Goal: Task Accomplishment & Management: Manage account settings

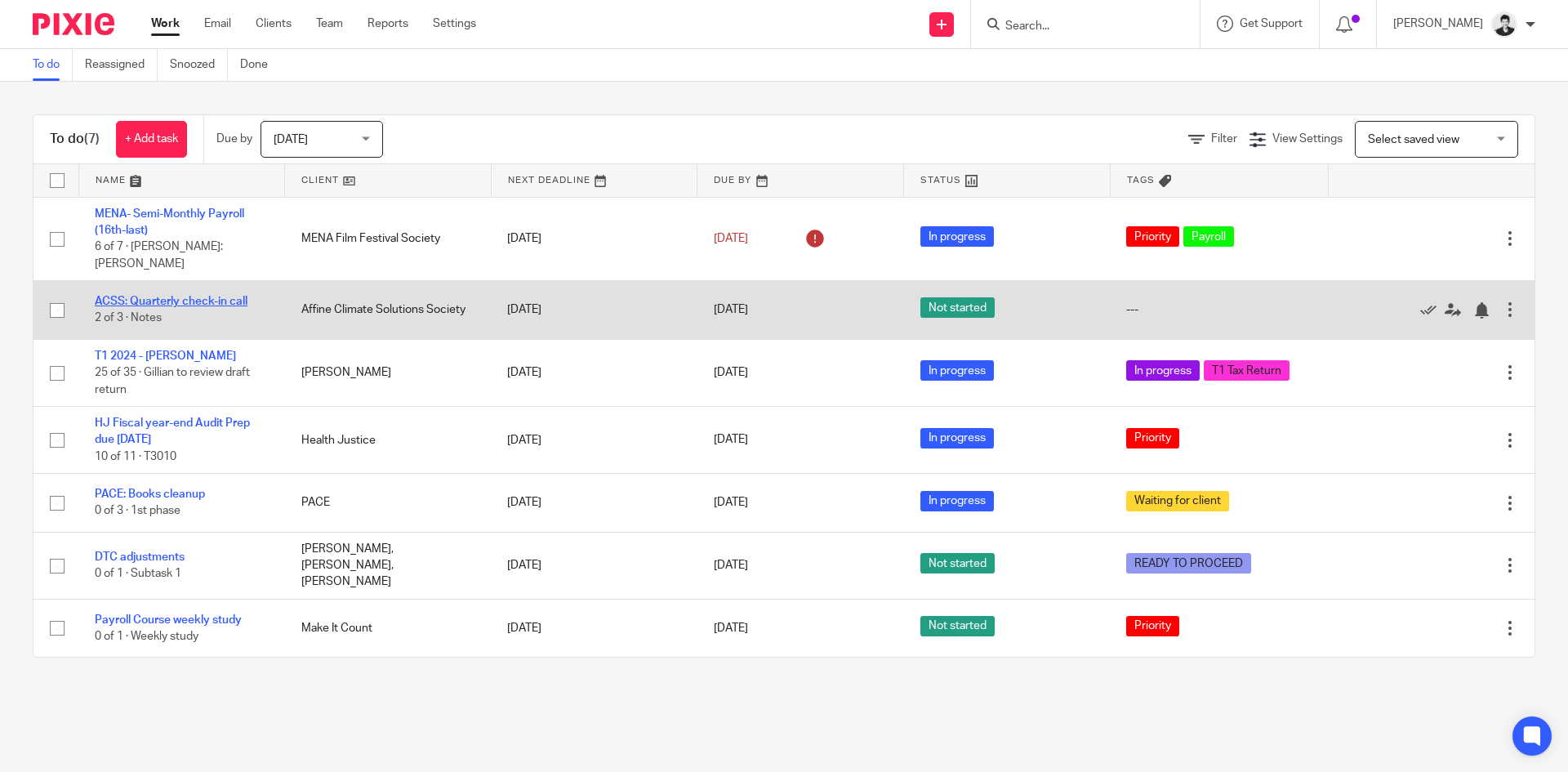
click at [161, 295] on link "ACSS: Quarterly check-in call" at bounding box center [171, 301] width 152 height 11
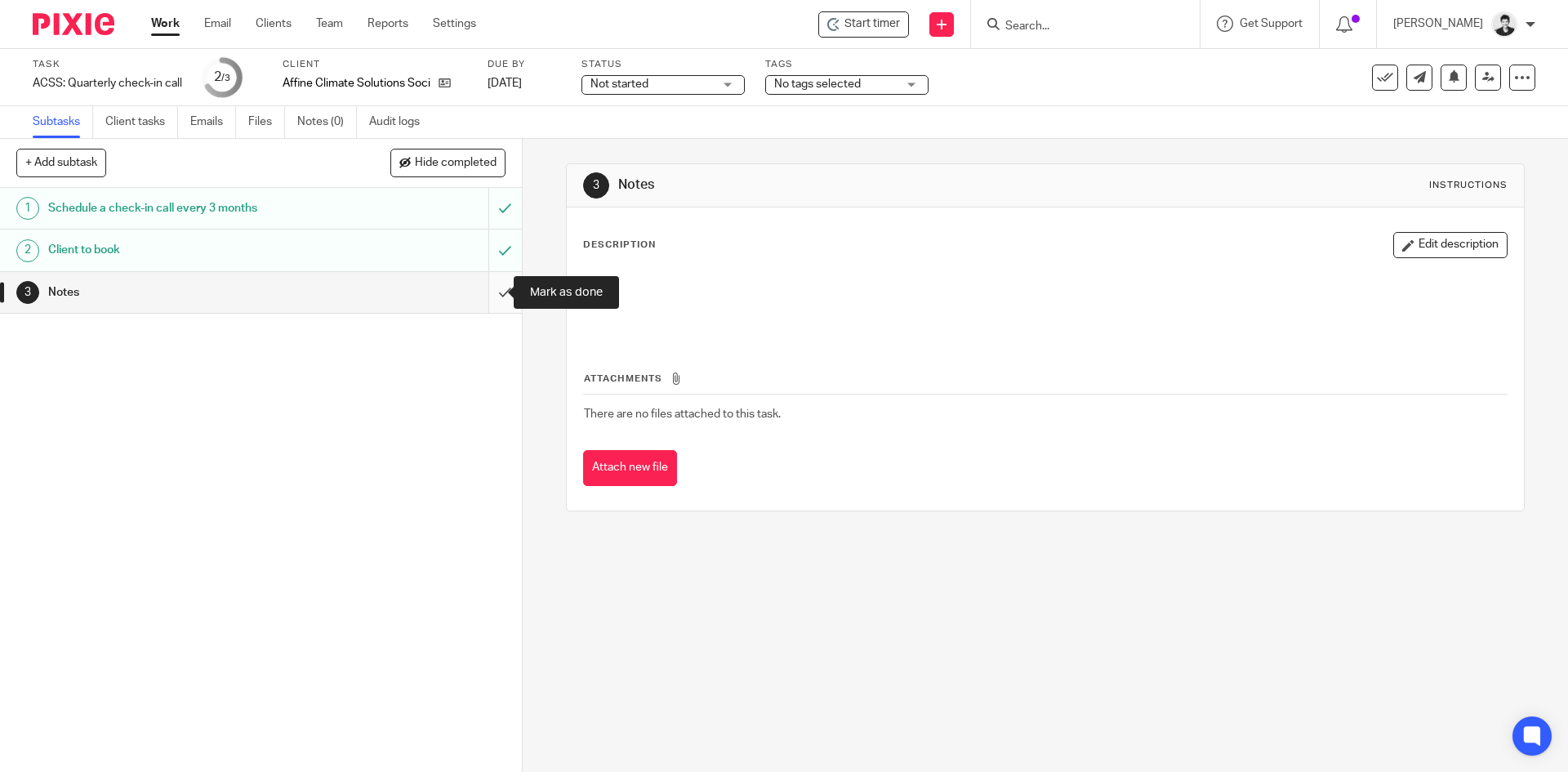
click at [491, 305] on input "submit" at bounding box center [260, 292] width 522 height 41
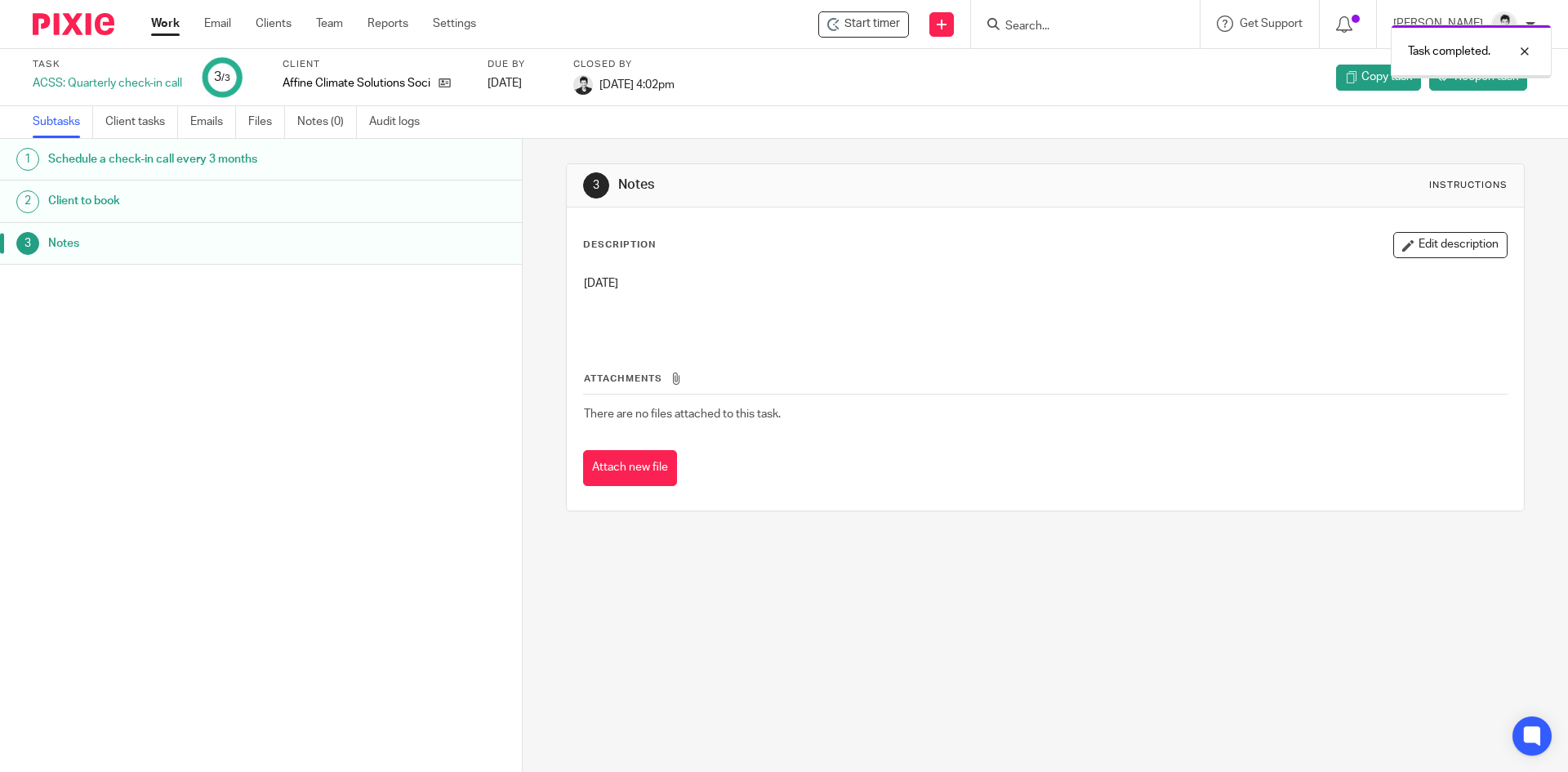
click at [158, 27] on link "Work" at bounding box center [165, 24] width 29 height 17
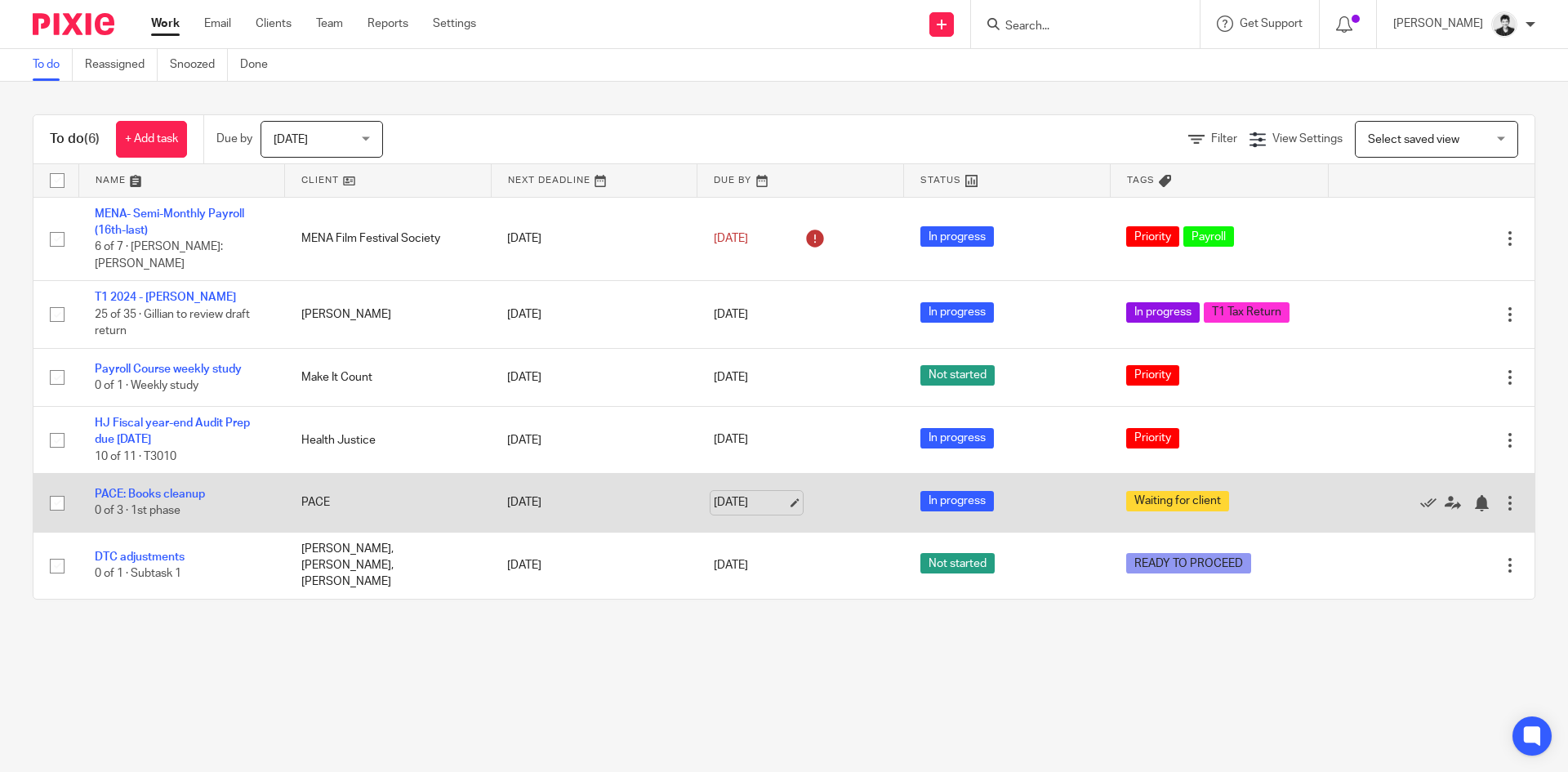
click at [767, 494] on link "[DATE]" at bounding box center [750, 503] width 73 height 17
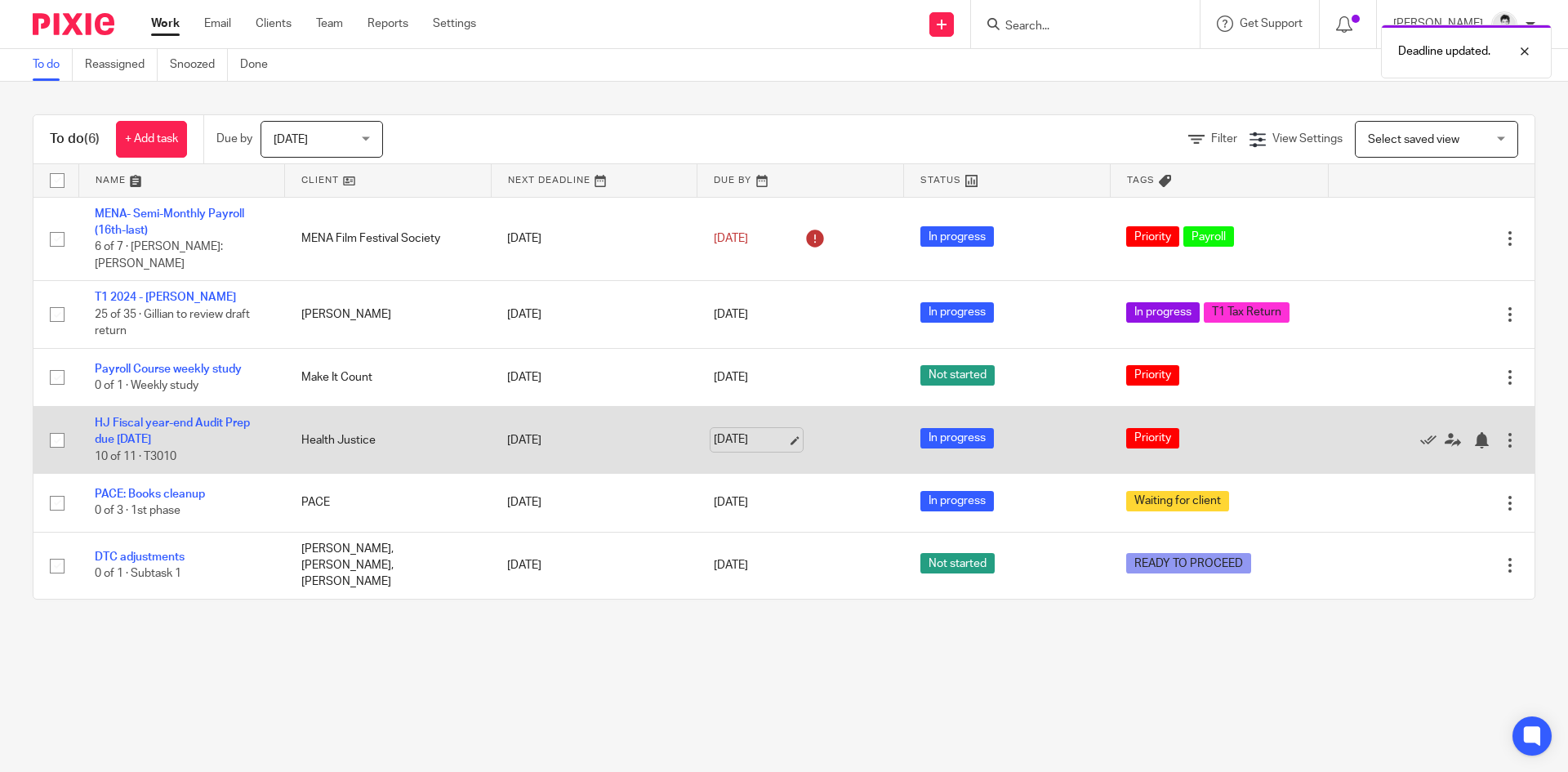
click at [754, 431] on link "[DATE]" at bounding box center [750, 440] width 73 height 17
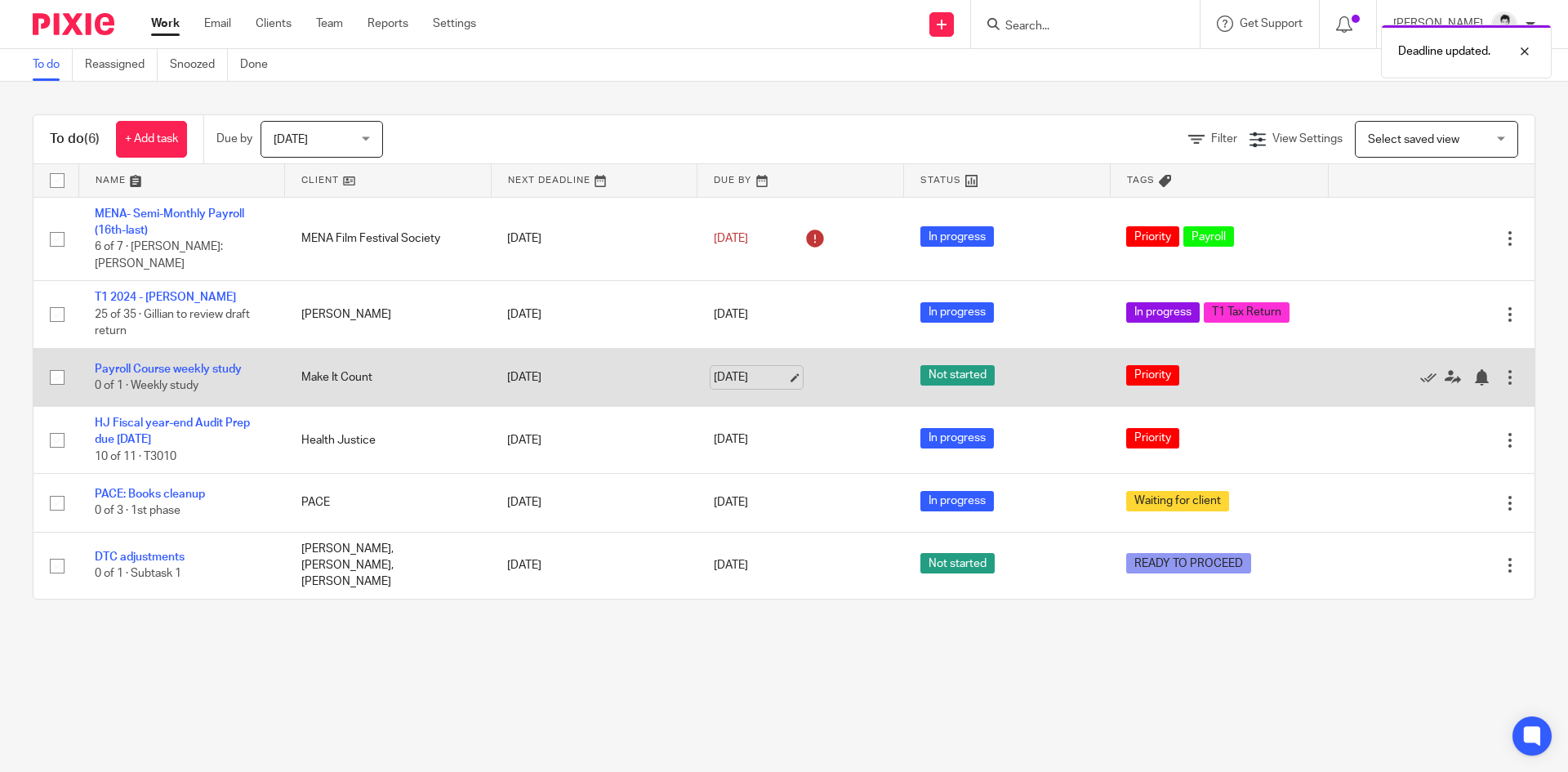
click at [741, 369] on link "[DATE]" at bounding box center [750, 378] width 73 height 17
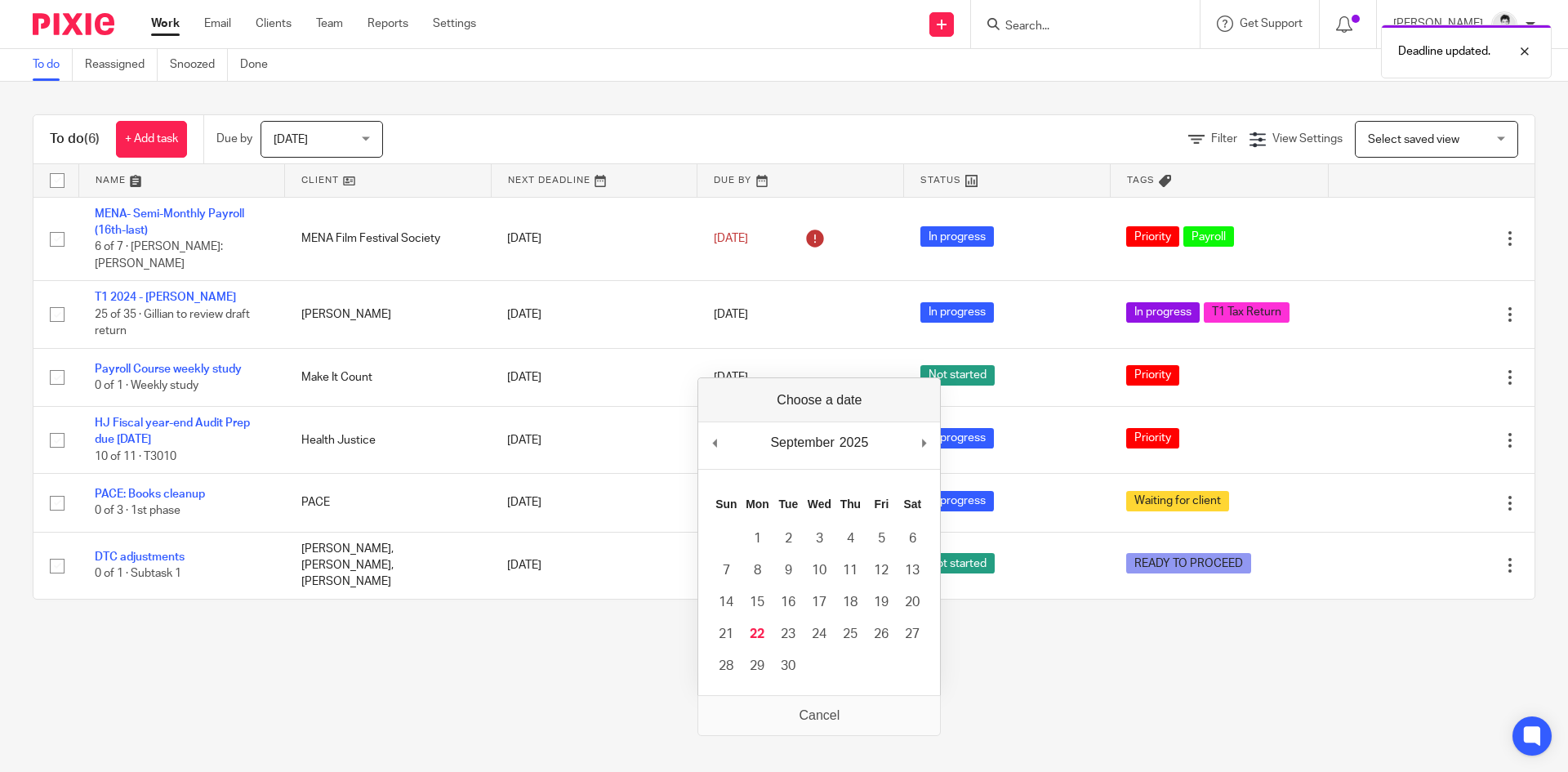
click at [508, 636] on main "To do Reassigned Snoozed Done To do (6) + Add task Due by Today Today Today Tom…" at bounding box center [784, 386] width 1568 height 772
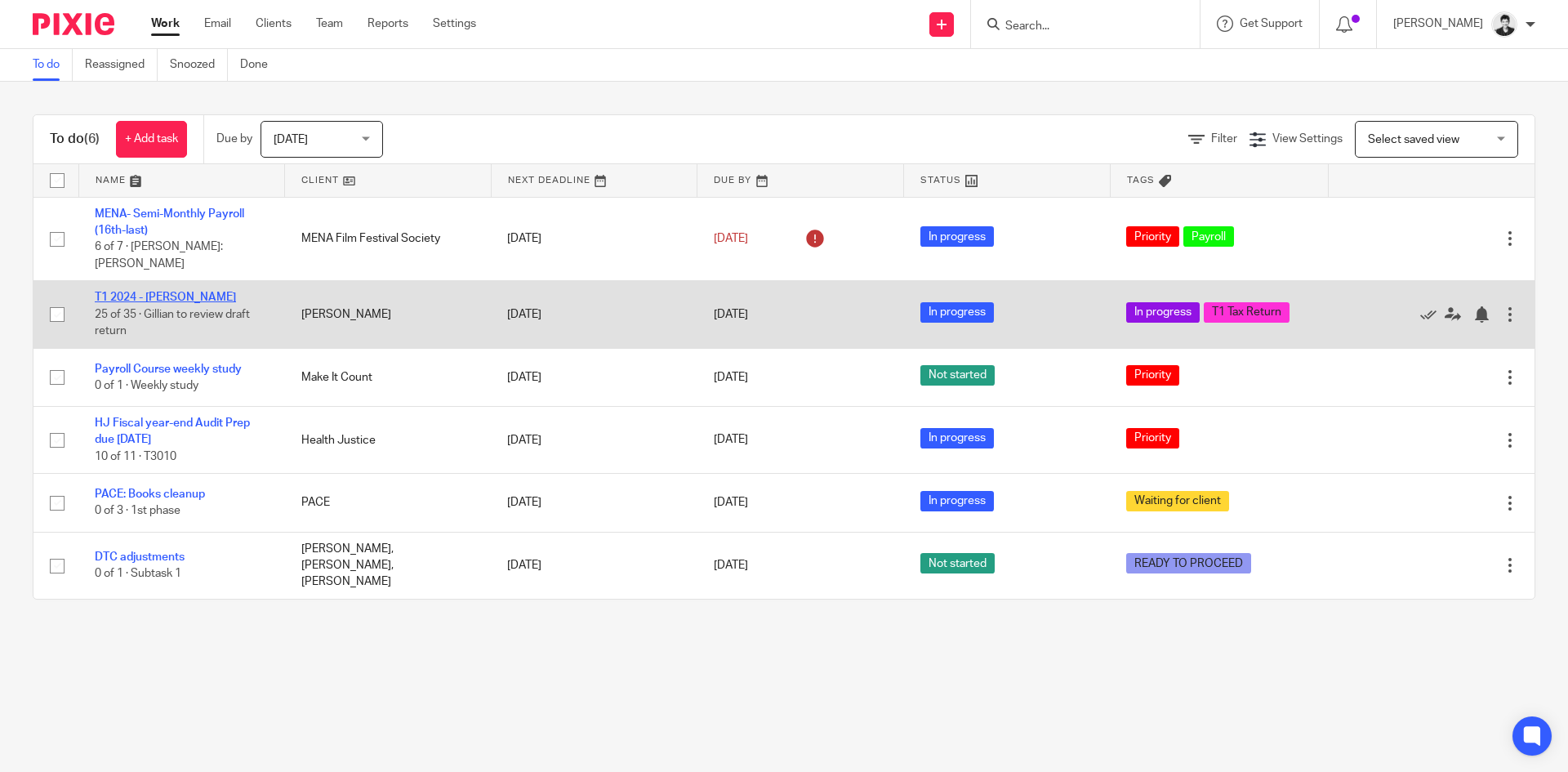
click at [186, 292] on link "T1 2024 - [PERSON_NAME]" at bounding box center [166, 297] width 141 height 11
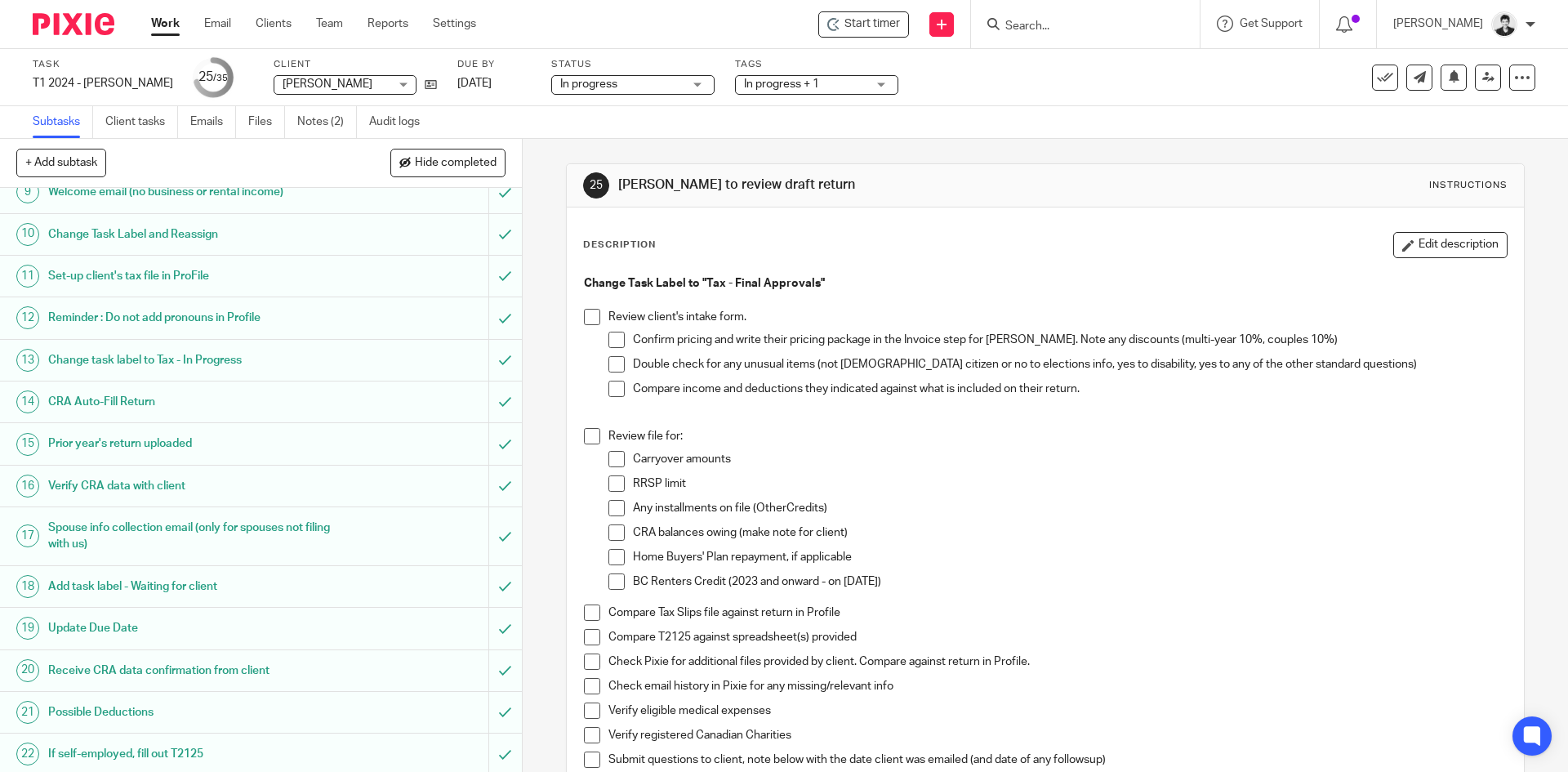
scroll to position [877, 0]
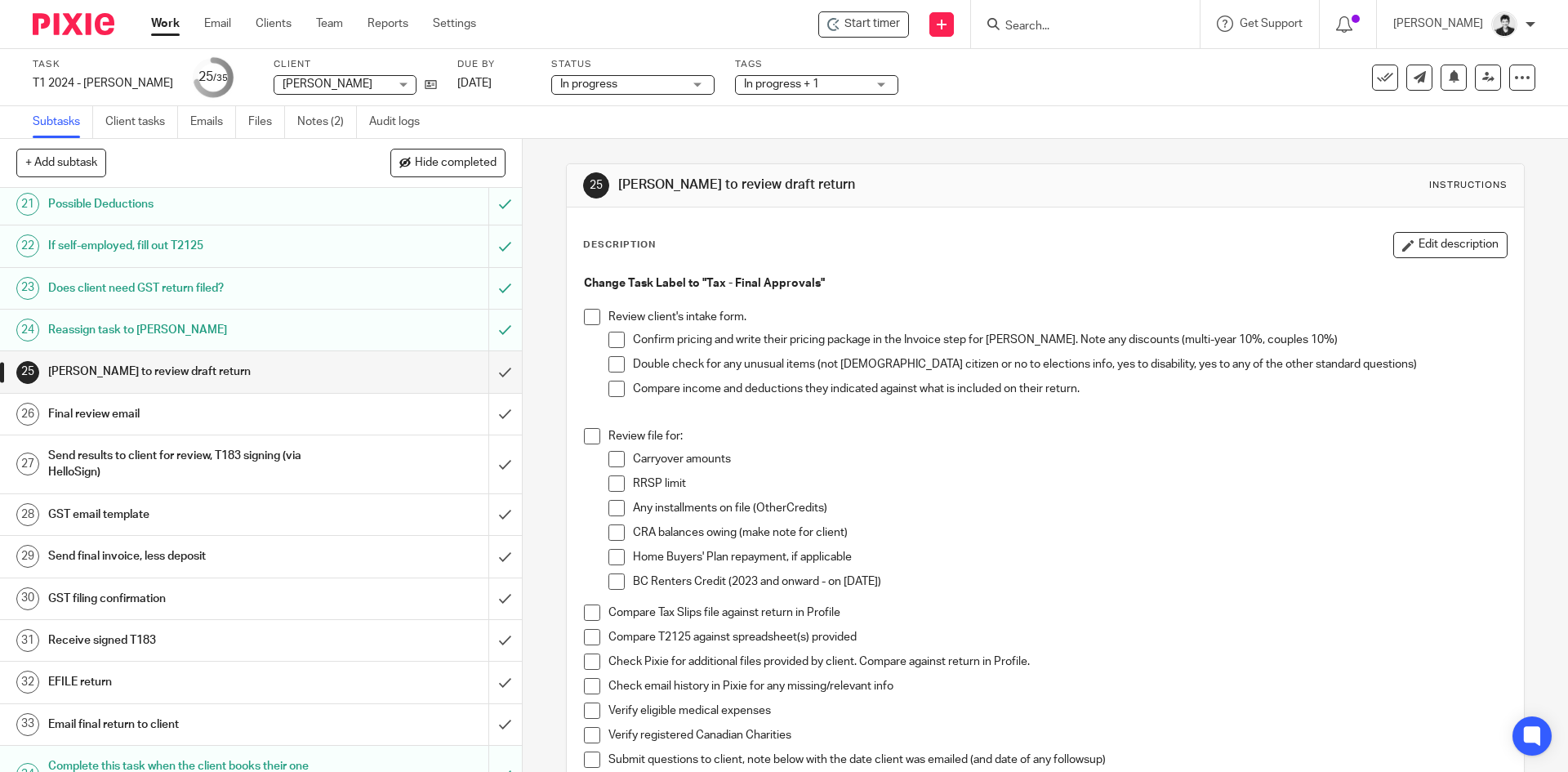
click at [86, 553] on h1 "Send final invoice, less deposit" at bounding box center [189, 556] width 282 height 24
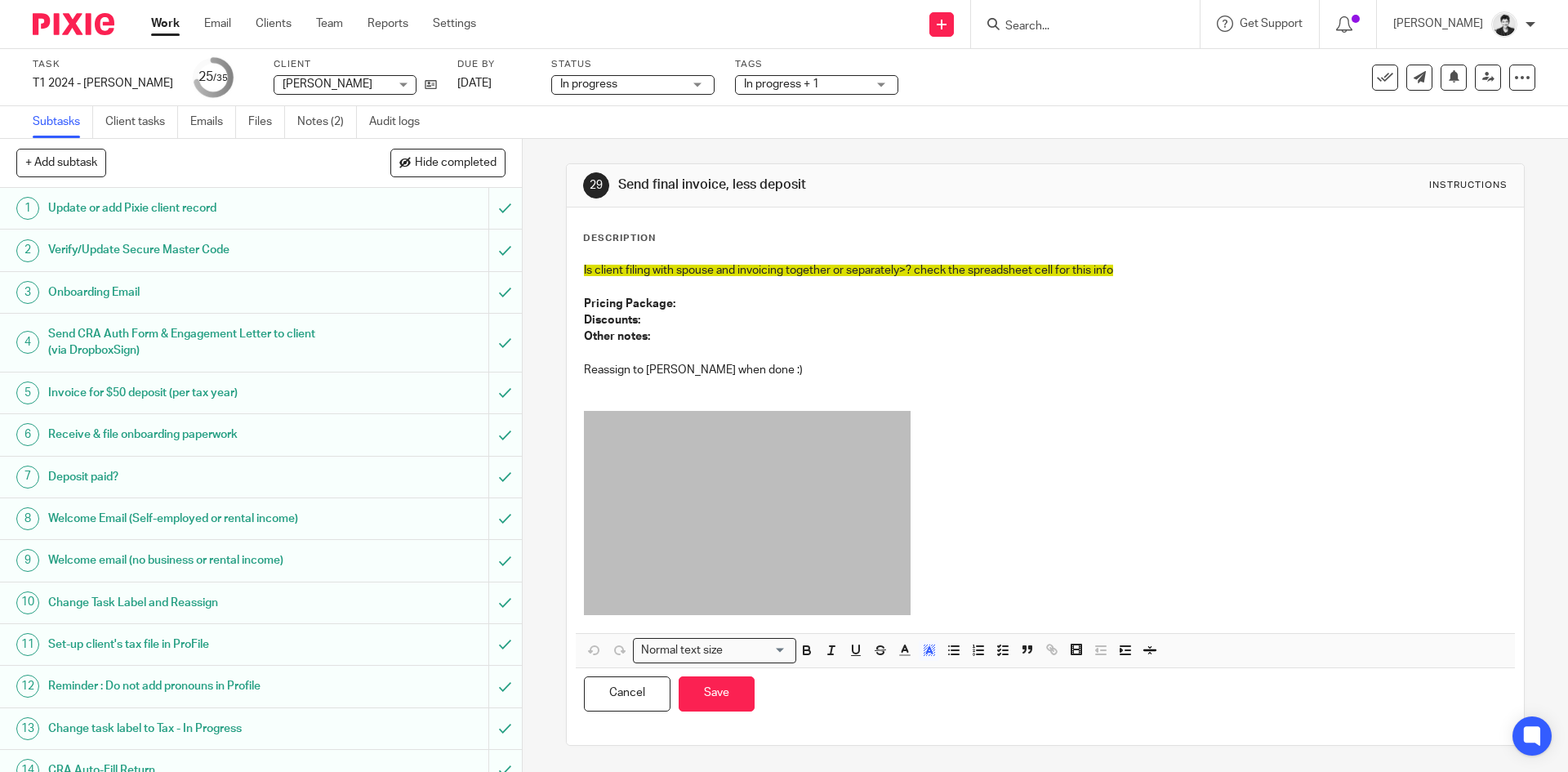
click at [686, 304] on p "Pricing Package:" at bounding box center [1044, 303] width 922 height 17
paste div
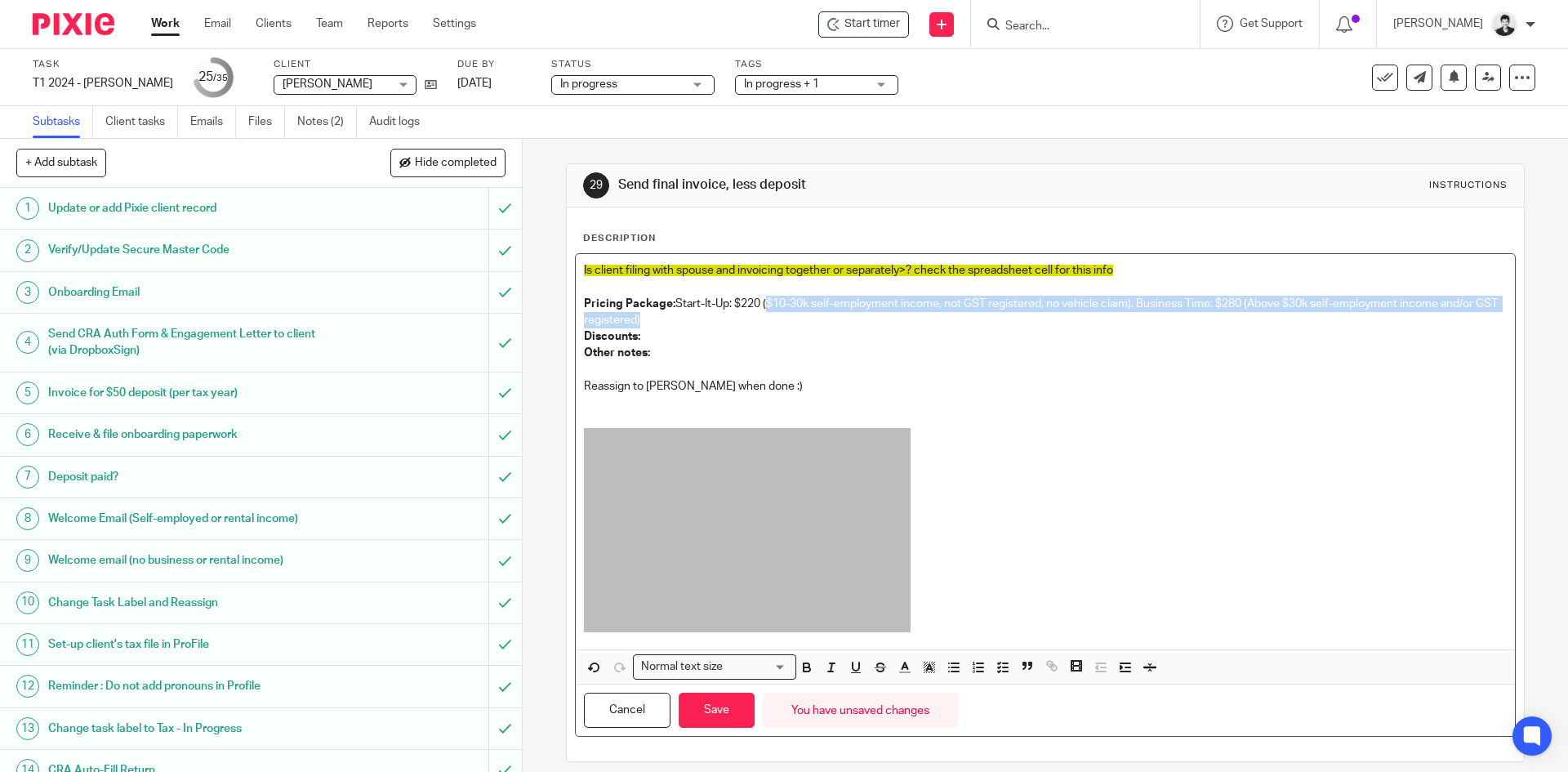
click at [762, 303] on p "Pricing Package: Start-It-Up: $220 ($10-30k self-employment income, not GST reg…" at bounding box center [1044, 312] width 922 height 33
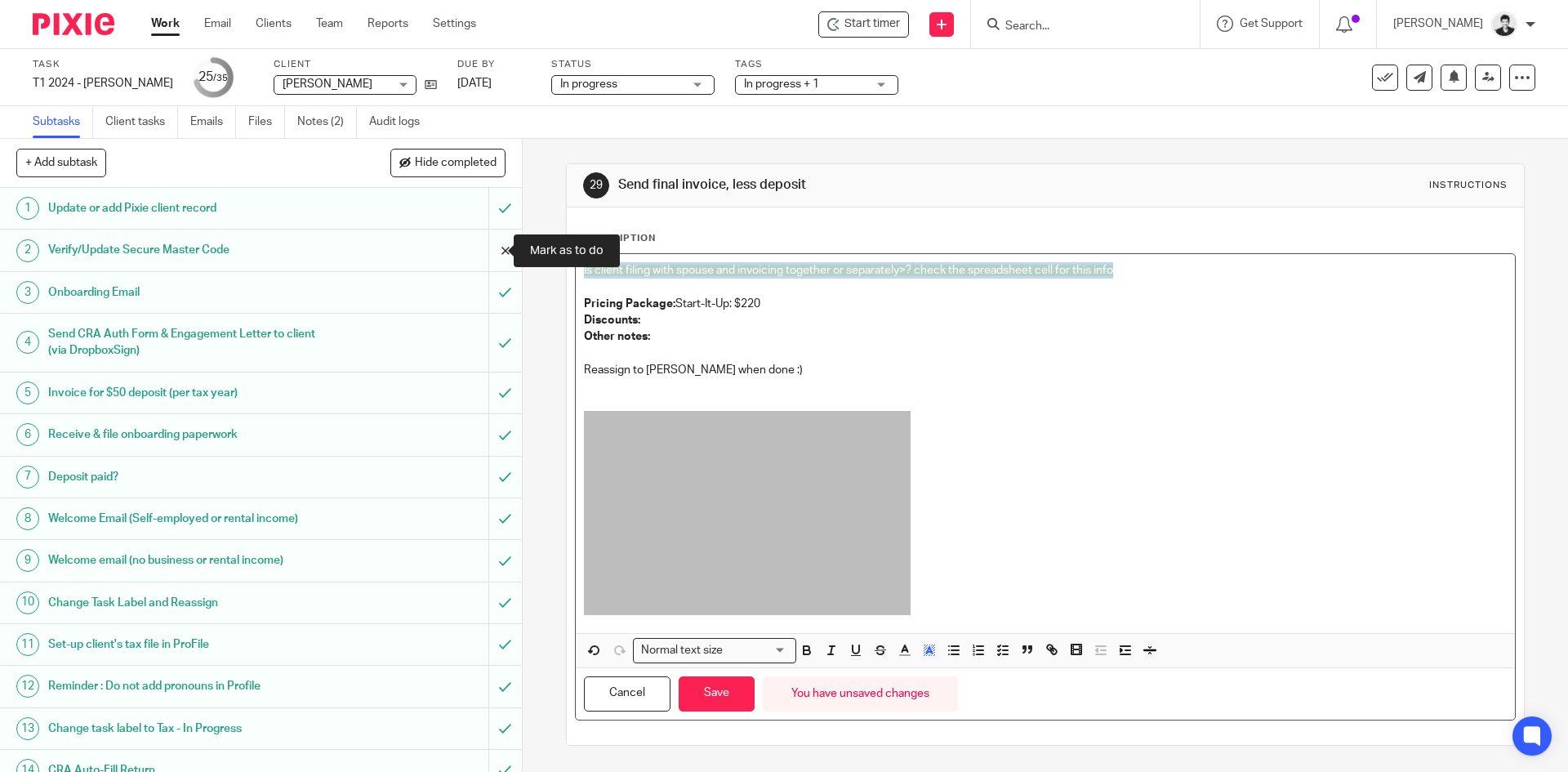
drag, startPoint x: 862, startPoint y: 264, endPoint x: 497, endPoint y: 256, distance: 365.1
click at [489, 254] on div "+ Add subtask Hide completed Cancel + Add 1 Update or add Pixie client record 2…" at bounding box center [784, 455] width 1568 height 633
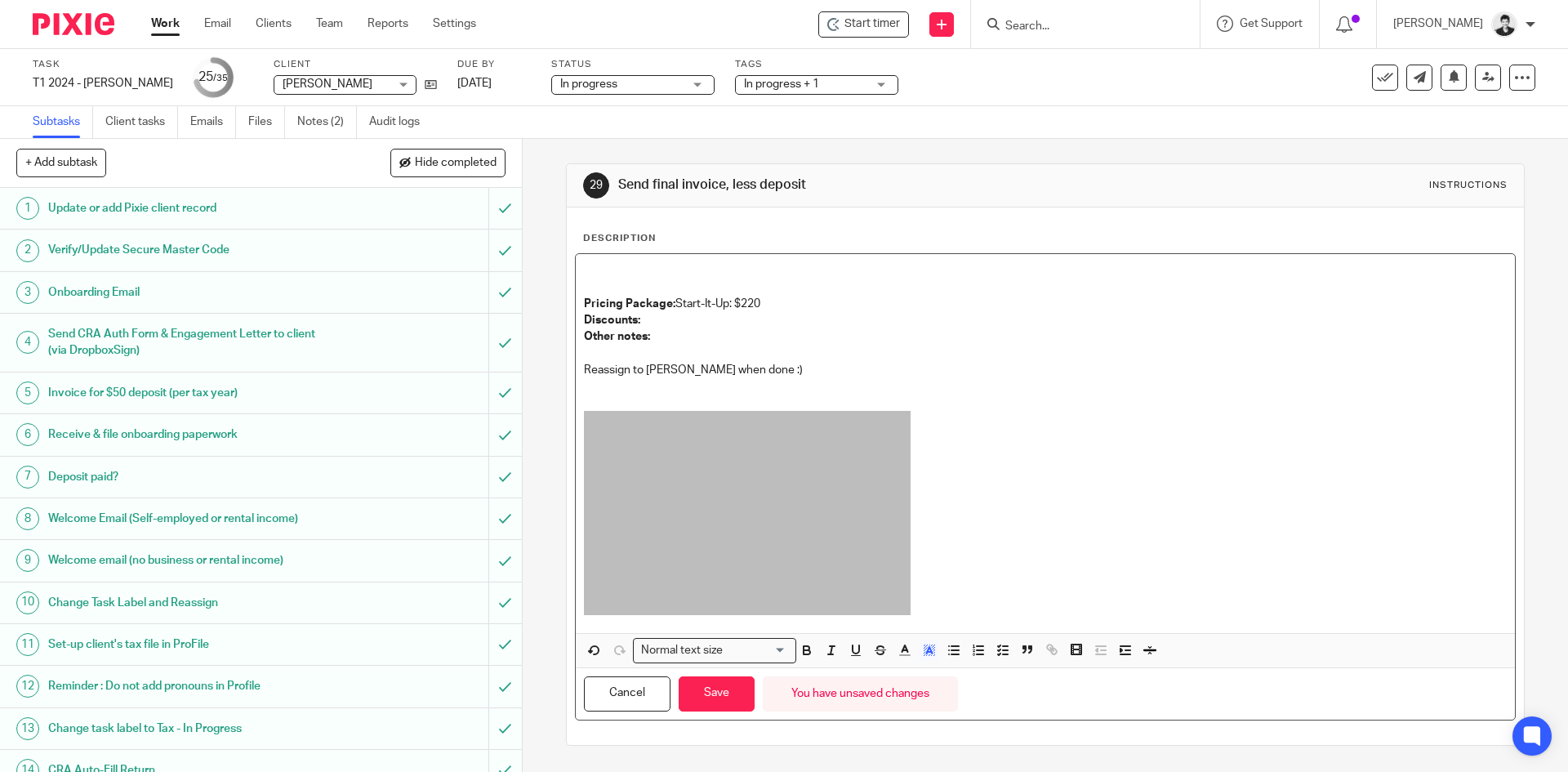
click at [672, 301] on p "Pricing Package: Start-It-Up: $220" at bounding box center [1044, 303] width 922 height 17
click at [711, 689] on button "Save" at bounding box center [716, 694] width 76 height 35
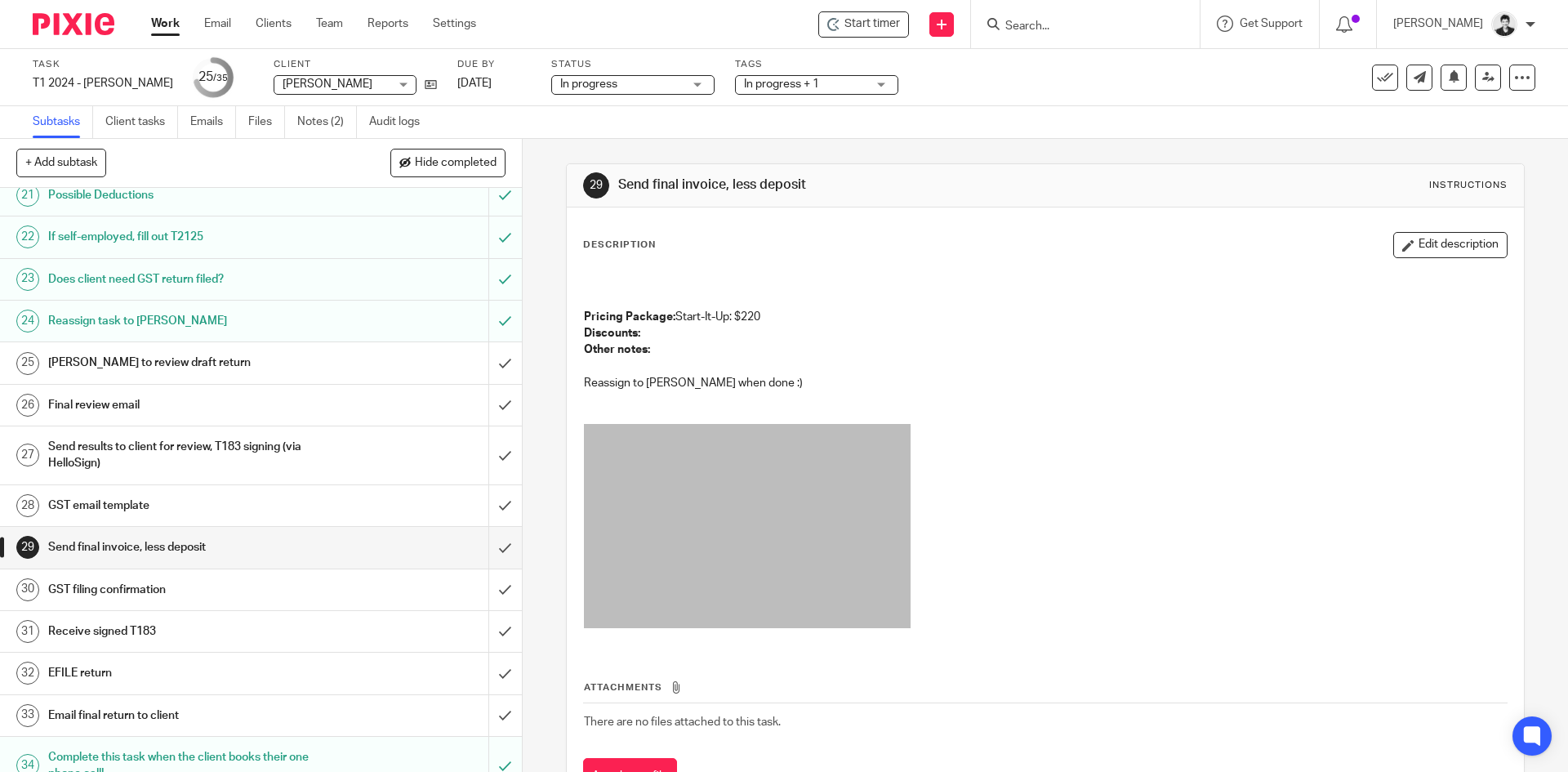
scroll to position [951, 0]
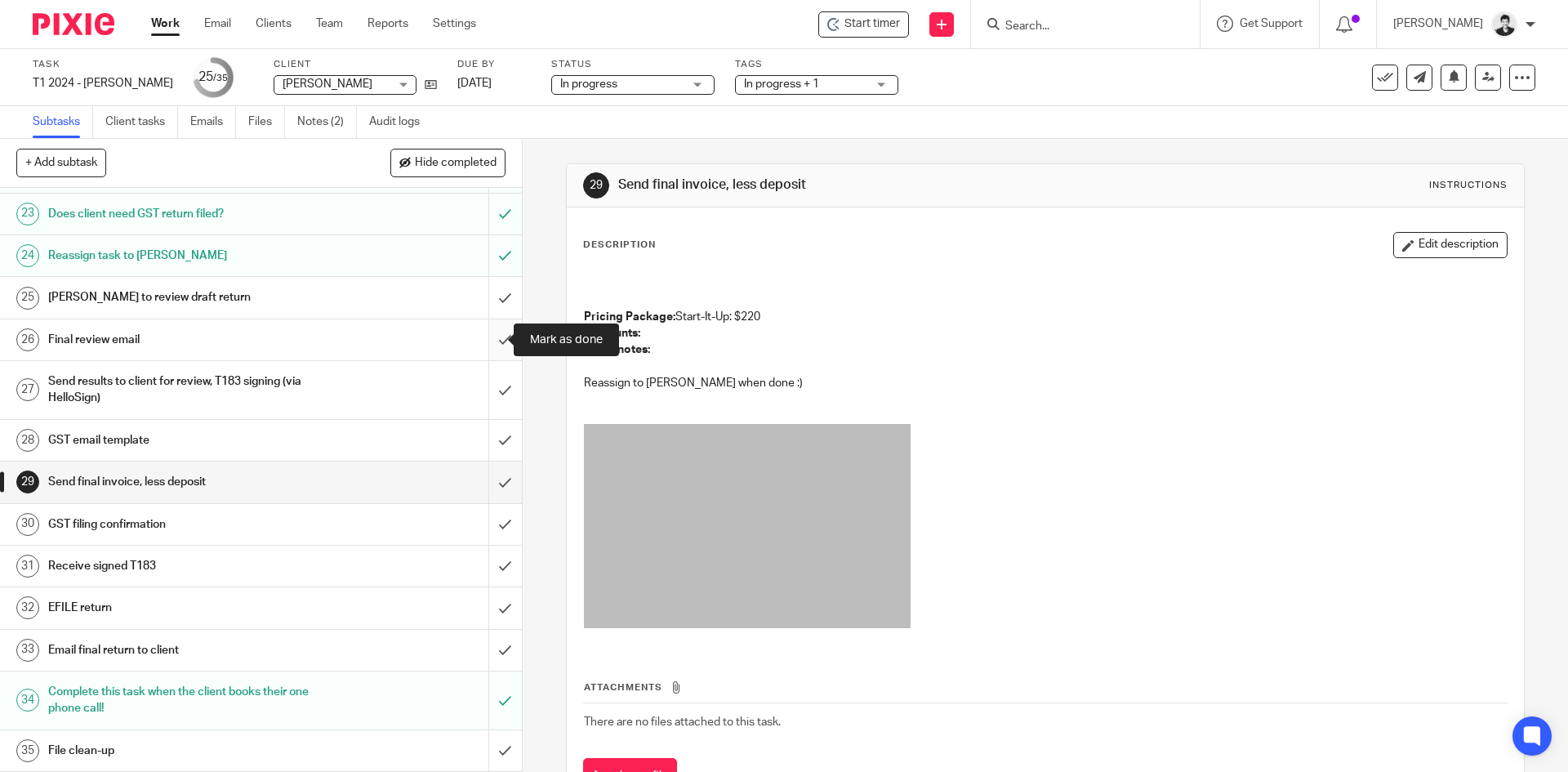
click at [490, 335] on input "submit" at bounding box center [260, 339] width 522 height 41
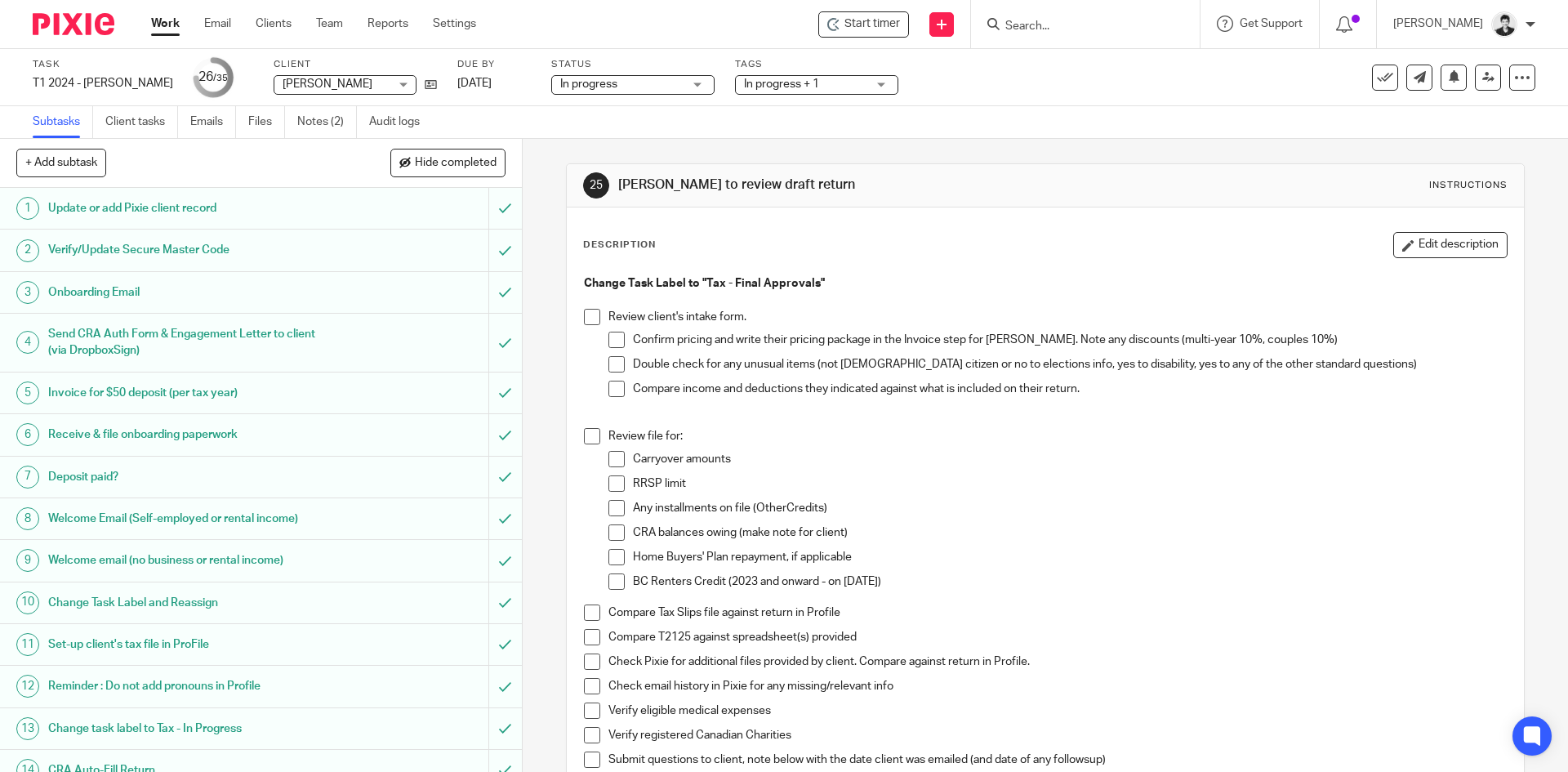
click at [615, 384] on span at bounding box center [616, 389] width 17 height 17
click at [612, 368] on span at bounding box center [616, 364] width 17 height 17
click at [610, 342] on span at bounding box center [616, 340] width 17 height 17
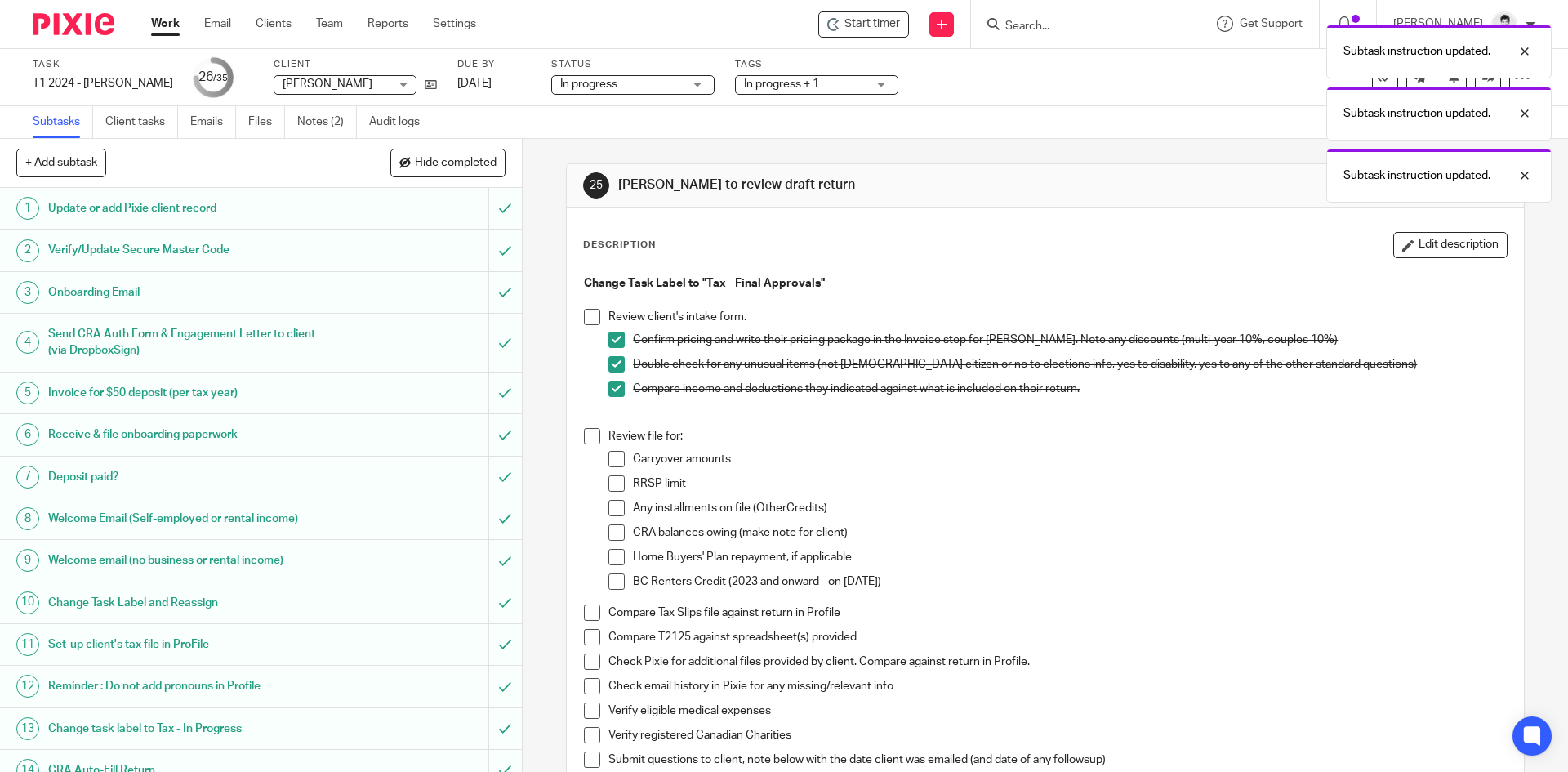
click at [589, 316] on span at bounding box center [591, 316] width 17 height 17
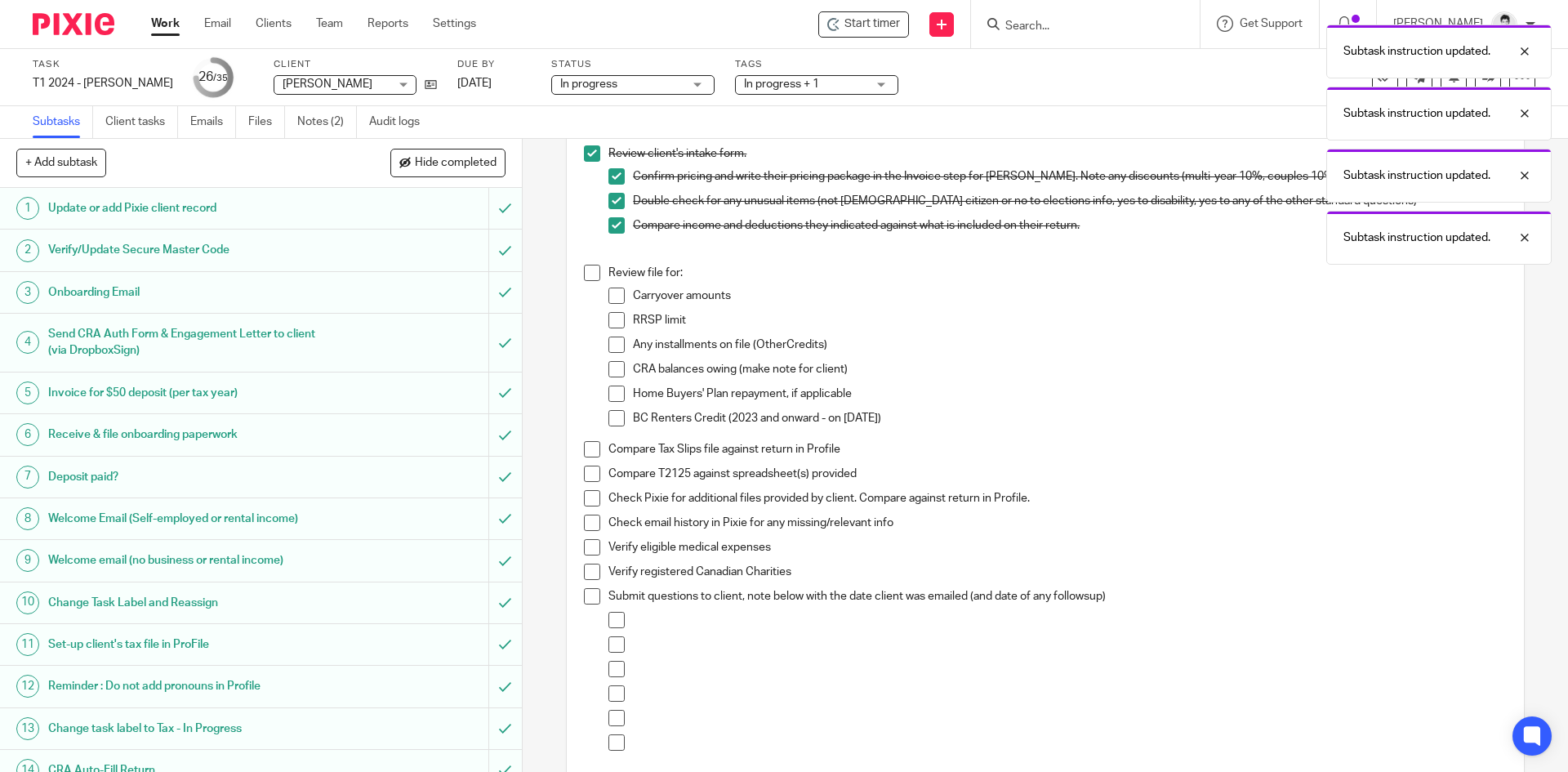
scroll to position [202, 0]
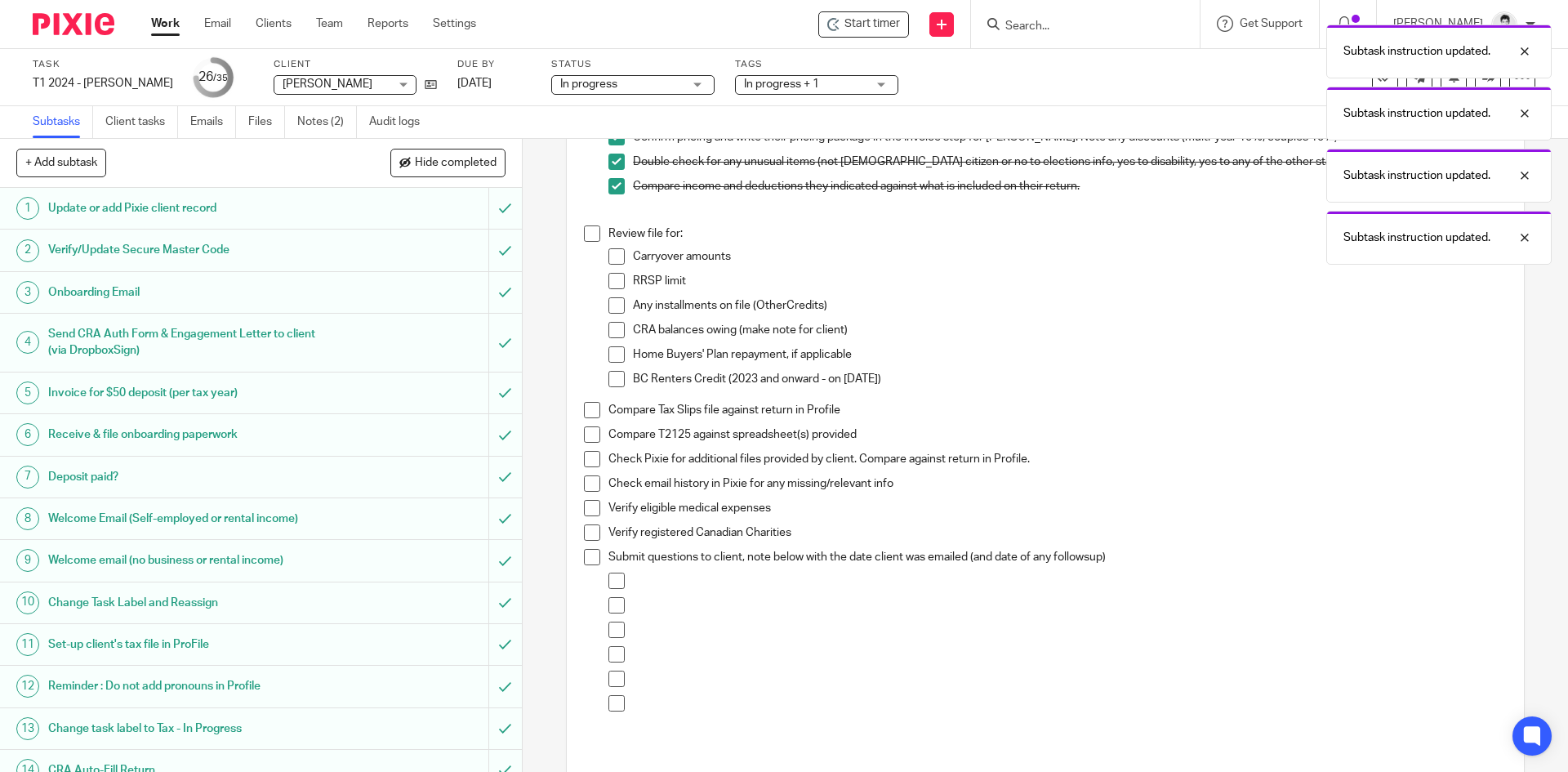
drag, startPoint x: 581, startPoint y: 236, endPoint x: 593, endPoint y: 245, distance: 15.0
click at [584, 236] on span at bounding box center [591, 234] width 17 height 17
click at [608, 253] on span at bounding box center [616, 256] width 17 height 17
click at [610, 273] on span at bounding box center [616, 281] width 17 height 17
click at [610, 301] on span at bounding box center [616, 305] width 17 height 17
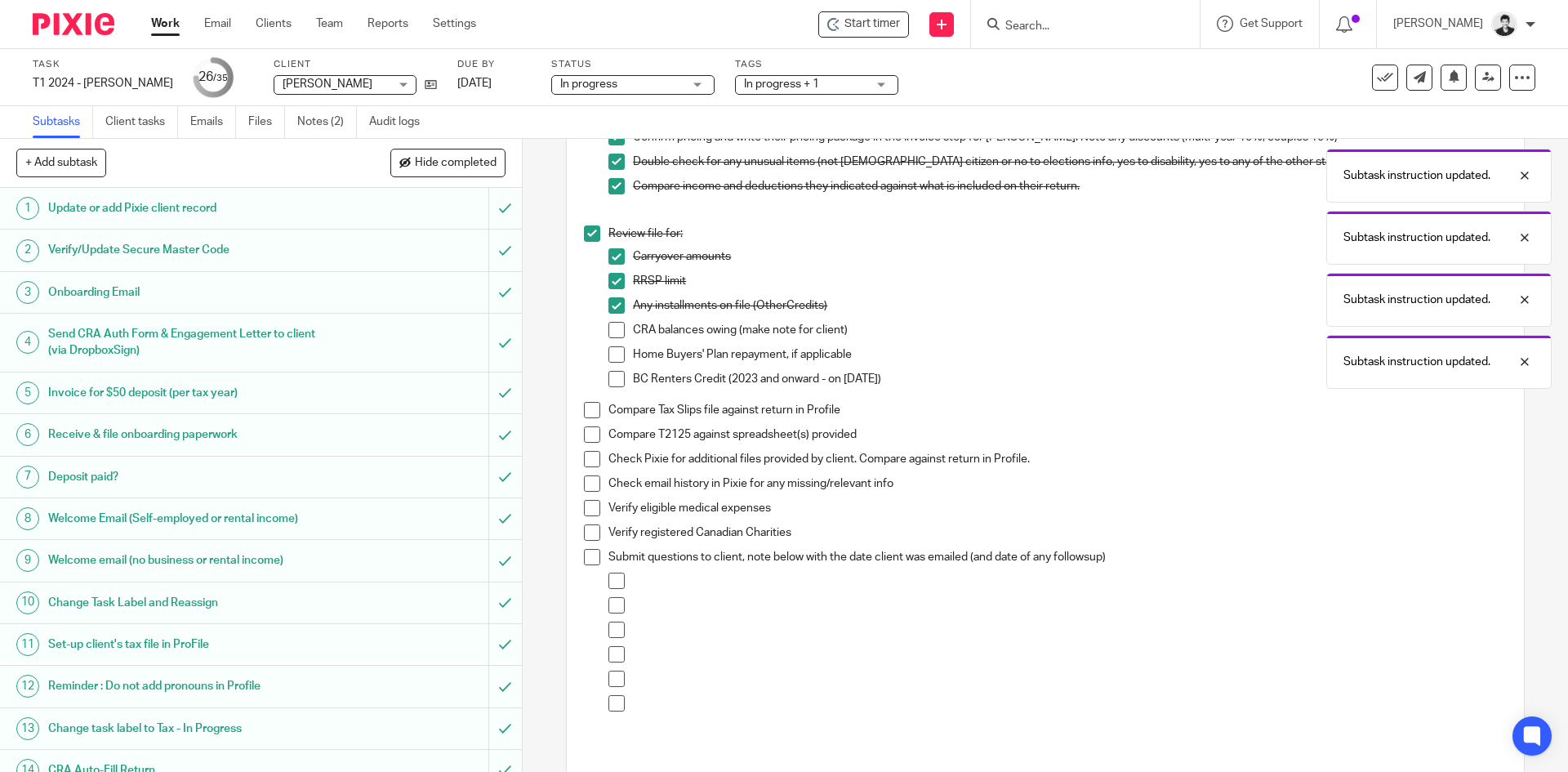
click at [612, 322] on span at bounding box center [616, 329] width 17 height 17
click at [614, 350] on span at bounding box center [616, 354] width 17 height 17
click at [612, 375] on span at bounding box center [616, 379] width 17 height 17
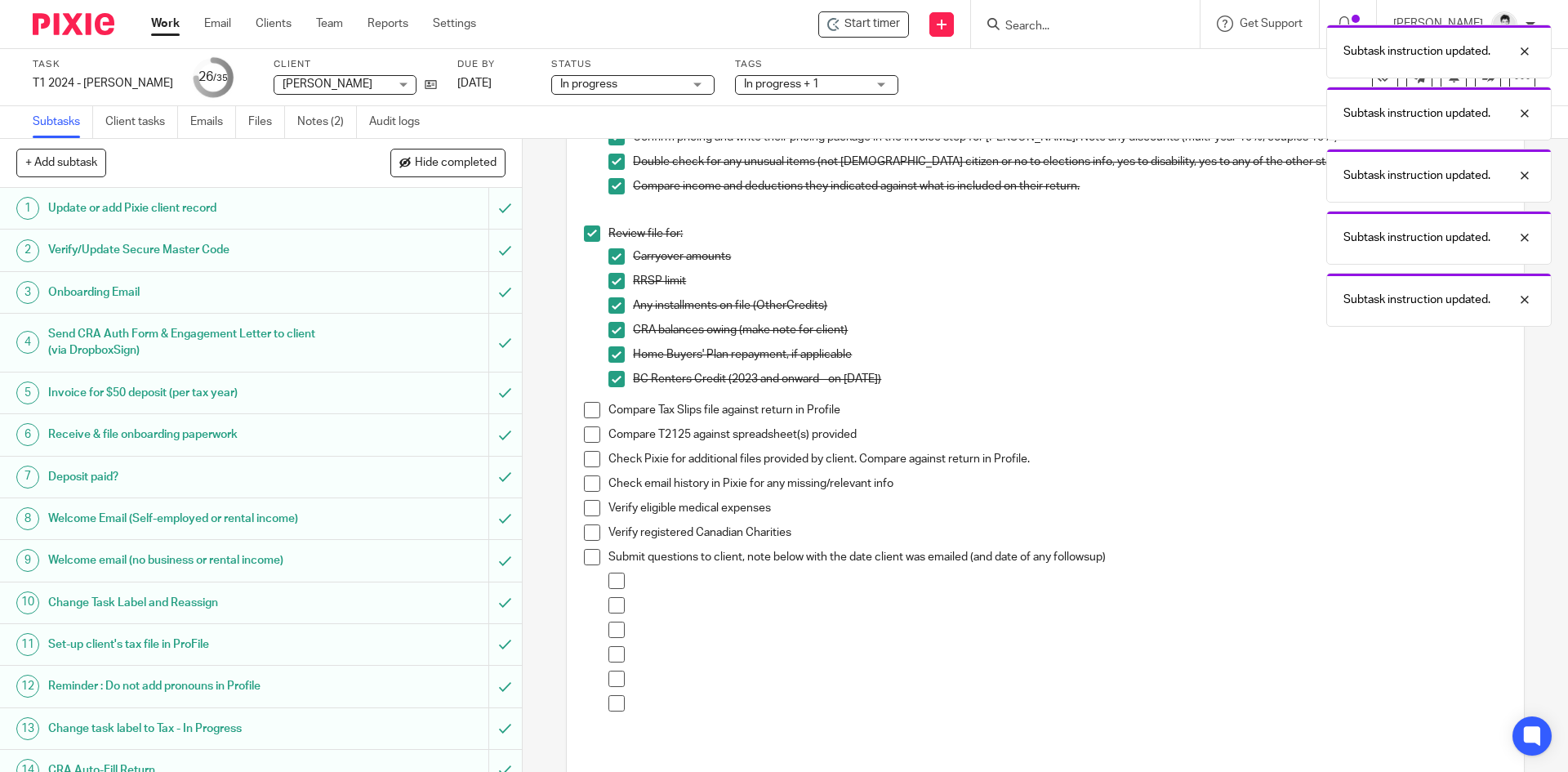
click at [584, 409] on span at bounding box center [591, 410] width 17 height 17
click at [584, 433] on span at bounding box center [591, 434] width 17 height 17
click at [585, 459] on span at bounding box center [591, 458] width 17 height 17
click at [585, 489] on span at bounding box center [591, 484] width 17 height 17
click at [586, 509] on span at bounding box center [591, 508] width 17 height 17
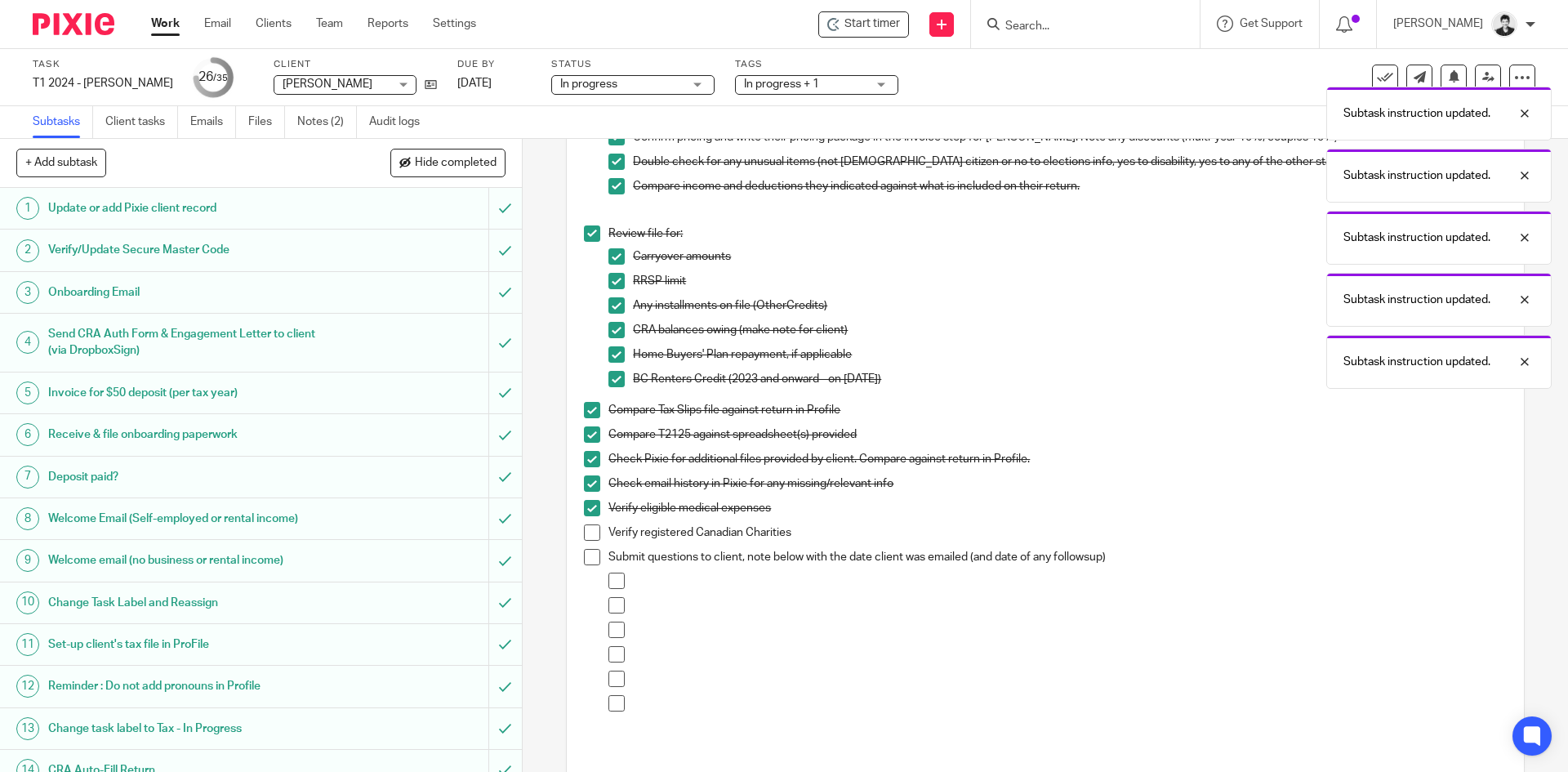
click at [587, 536] on span at bounding box center [591, 532] width 17 height 17
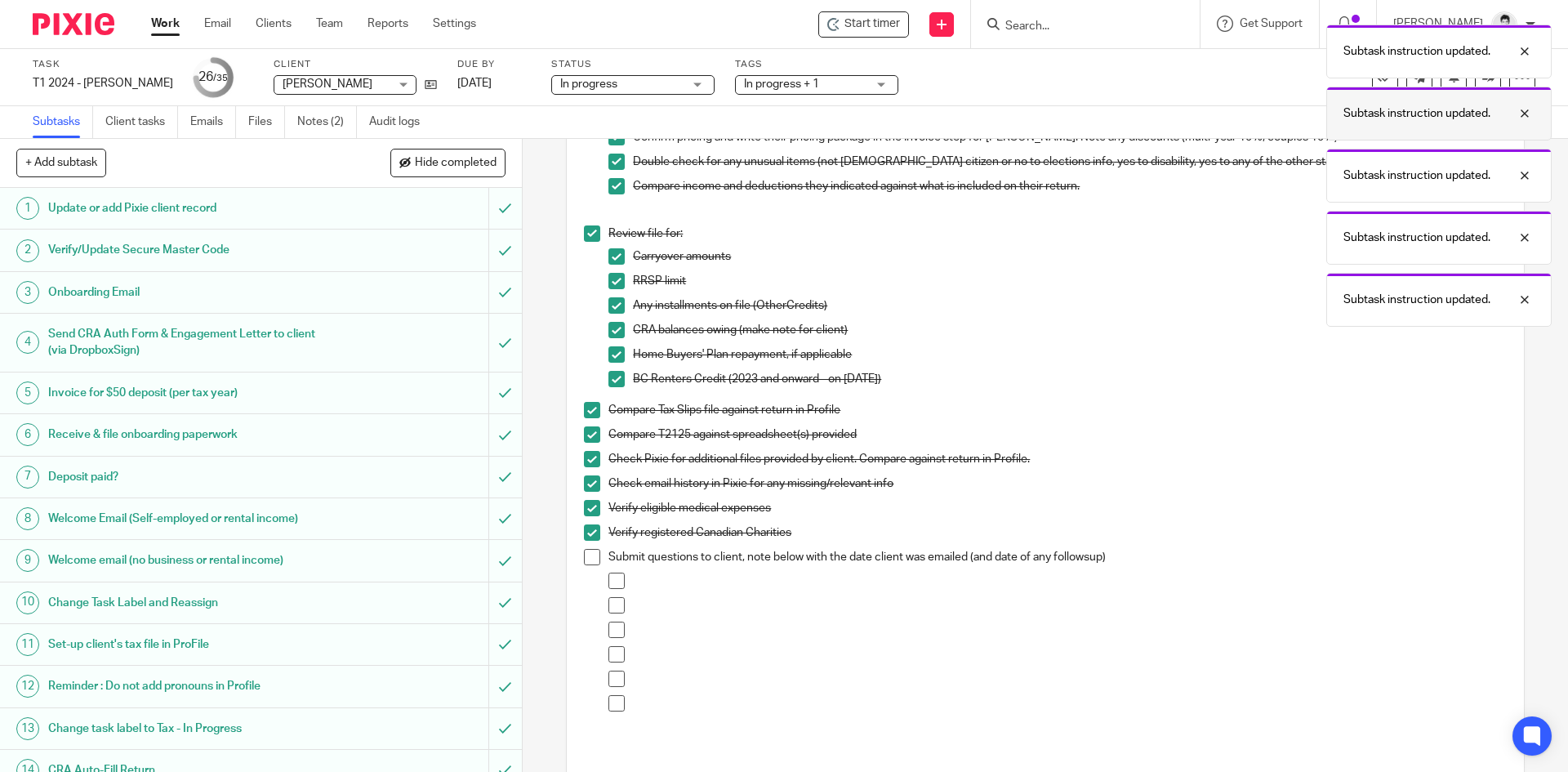
click at [1411, 130] on div "Subtask instruction updated." at bounding box center [1438, 113] width 226 height 54
click at [1412, 86] on div "Subtask instruction updated. Subtask instruction updated. Subtask instruction u…" at bounding box center [1167, 172] width 767 height 310
click at [1478, 94] on div "Subtask instruction updated." at bounding box center [1438, 113] width 226 height 54
drag, startPoint x: 1475, startPoint y: 121, endPoint x: 1464, endPoint y: 179, distance: 59.0
click at [1474, 126] on div "Subtask instruction updated." at bounding box center [1551, 113] width 226 height 54
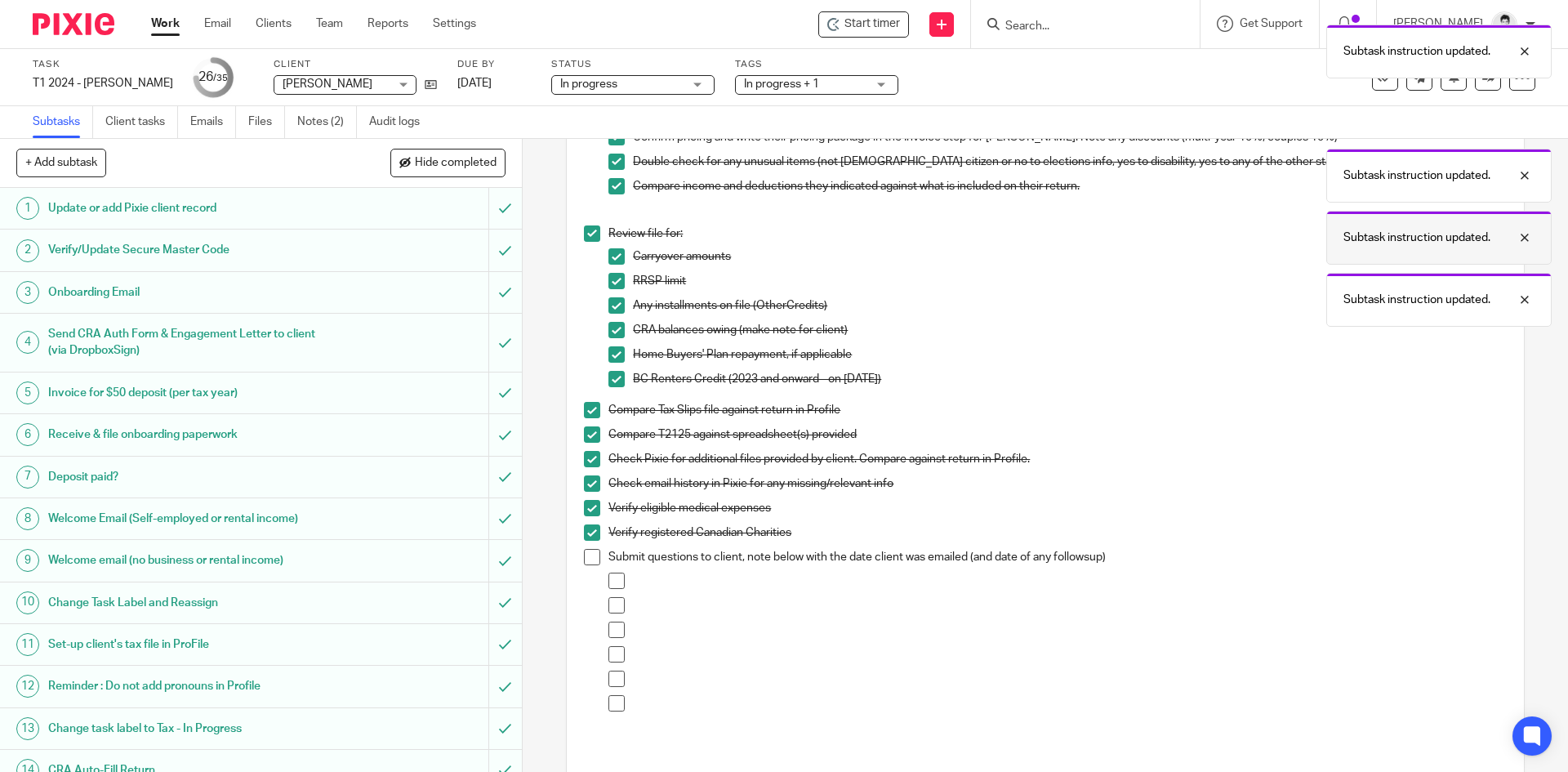
click at [1459, 224] on div "Subtask instruction updated. Subtask instruction updated. Subtask instruction u…" at bounding box center [1167, 172] width 767 height 310
click at [1461, 58] on p "Subtask instruction updated." at bounding box center [1416, 51] width 147 height 17
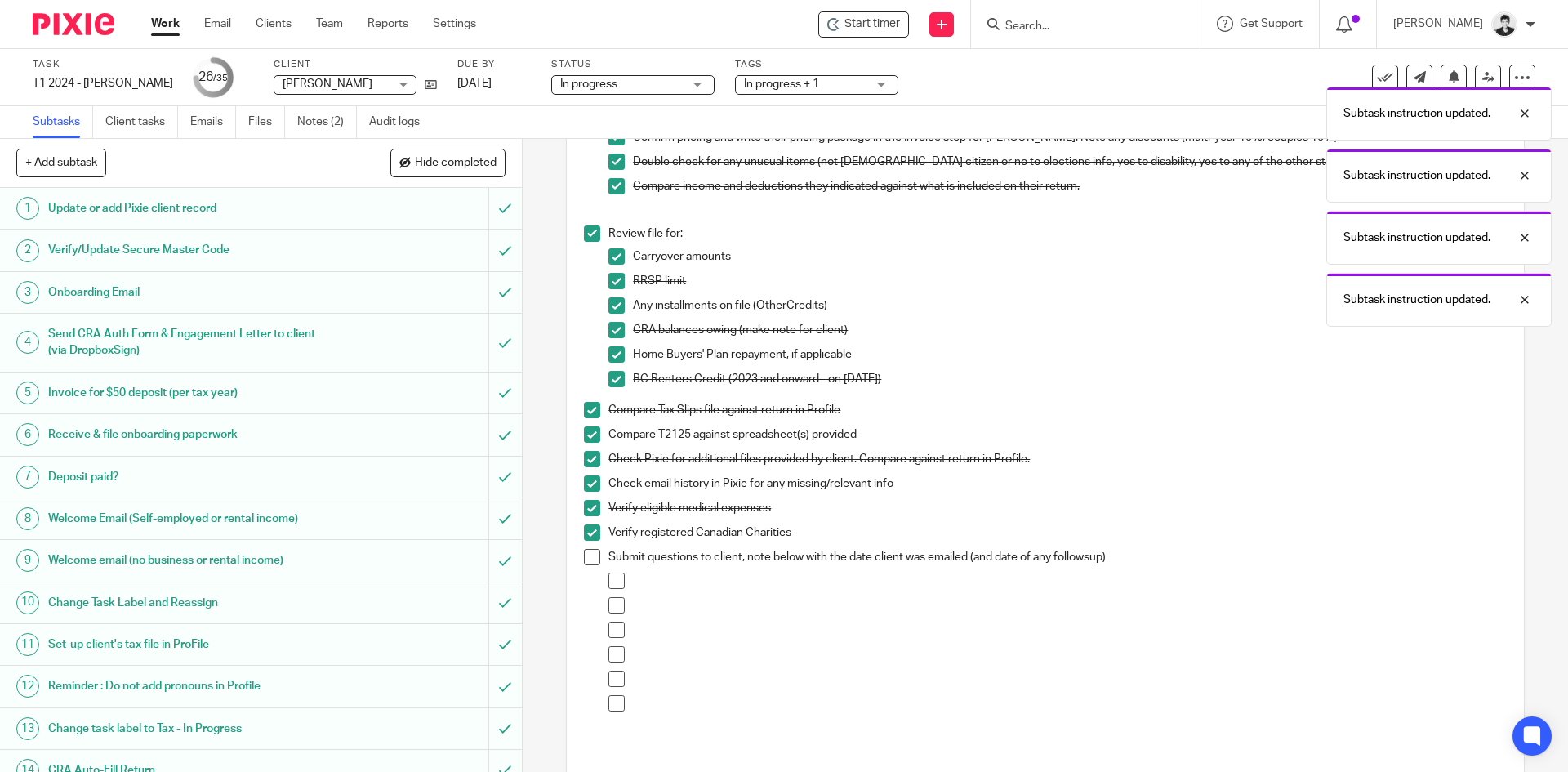
drag, startPoint x: 1461, startPoint y: 173, endPoint x: 1505, endPoint y: 336, distance: 168.8
click at [1463, 176] on p "Subtask instruction updated." at bounding box center [1416, 175] width 147 height 17
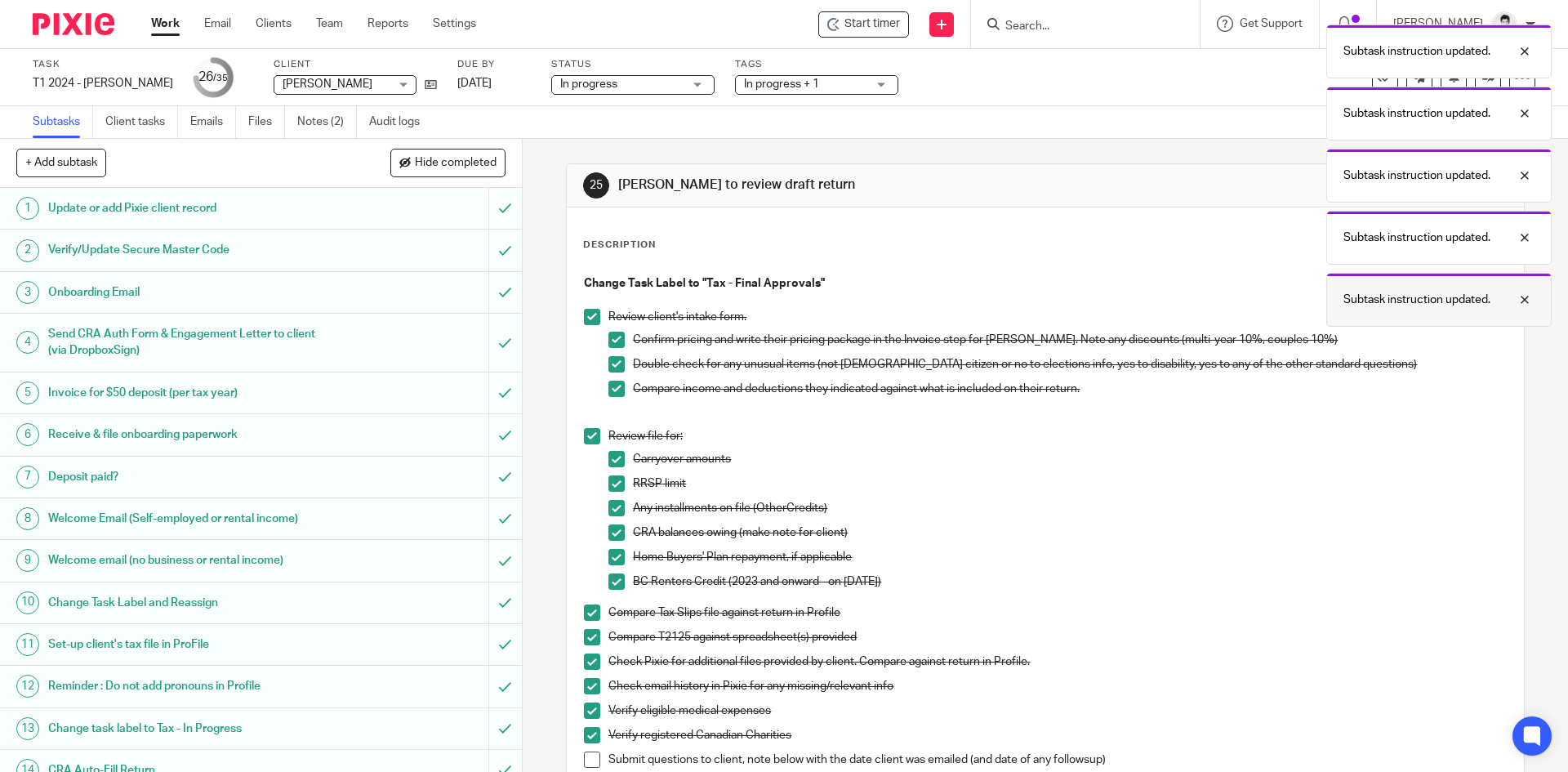
click at [1429, 276] on div "Subtask instruction updated." at bounding box center [1438, 300] width 226 height 54
click at [1425, 239] on p "Subtask instruction updated." at bounding box center [1416, 237] width 147 height 17
click at [1417, 238] on p "Subtask instruction updated." at bounding box center [1416, 237] width 147 height 17
click at [1429, 254] on div "Subtask instruction updated. Subtask instruction updated. Subtask instruction u…" at bounding box center [1167, 172] width 767 height 310
click at [1426, 288] on div "Change Task Label to "Tax - Final Approvals" Review client's intake form. Confi…" at bounding box center [1044, 613] width 938 height 690
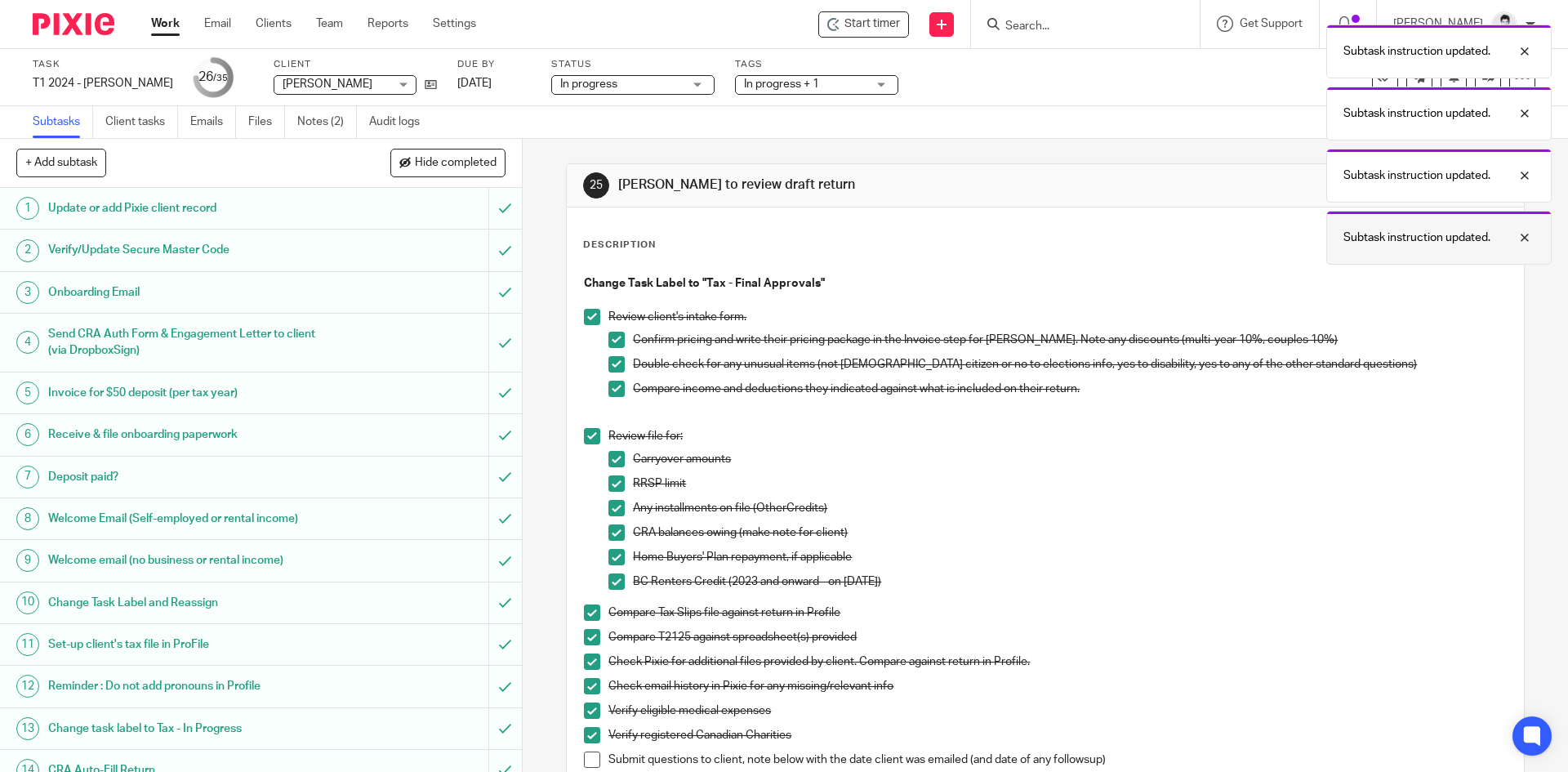
click at [1423, 239] on p "Subtask instruction updated." at bounding box center [1416, 237] width 147 height 17
click at [1423, 237] on div "Subtask instruction updated. Subtask instruction updated. Subtask instruction u…" at bounding box center [1167, 140] width 767 height 248
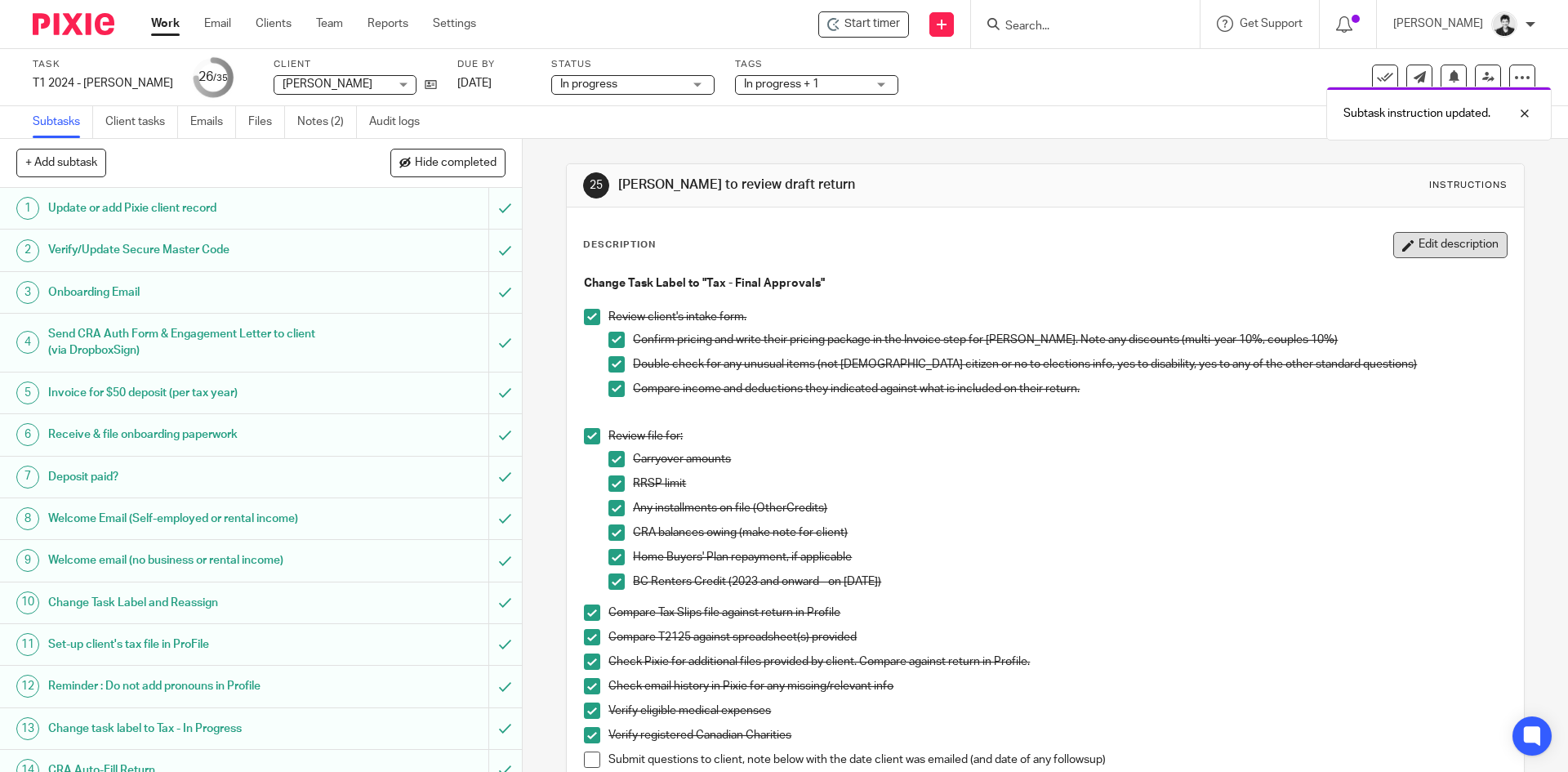
click at [1434, 246] on button "Edit description" at bounding box center [1450, 245] width 114 height 26
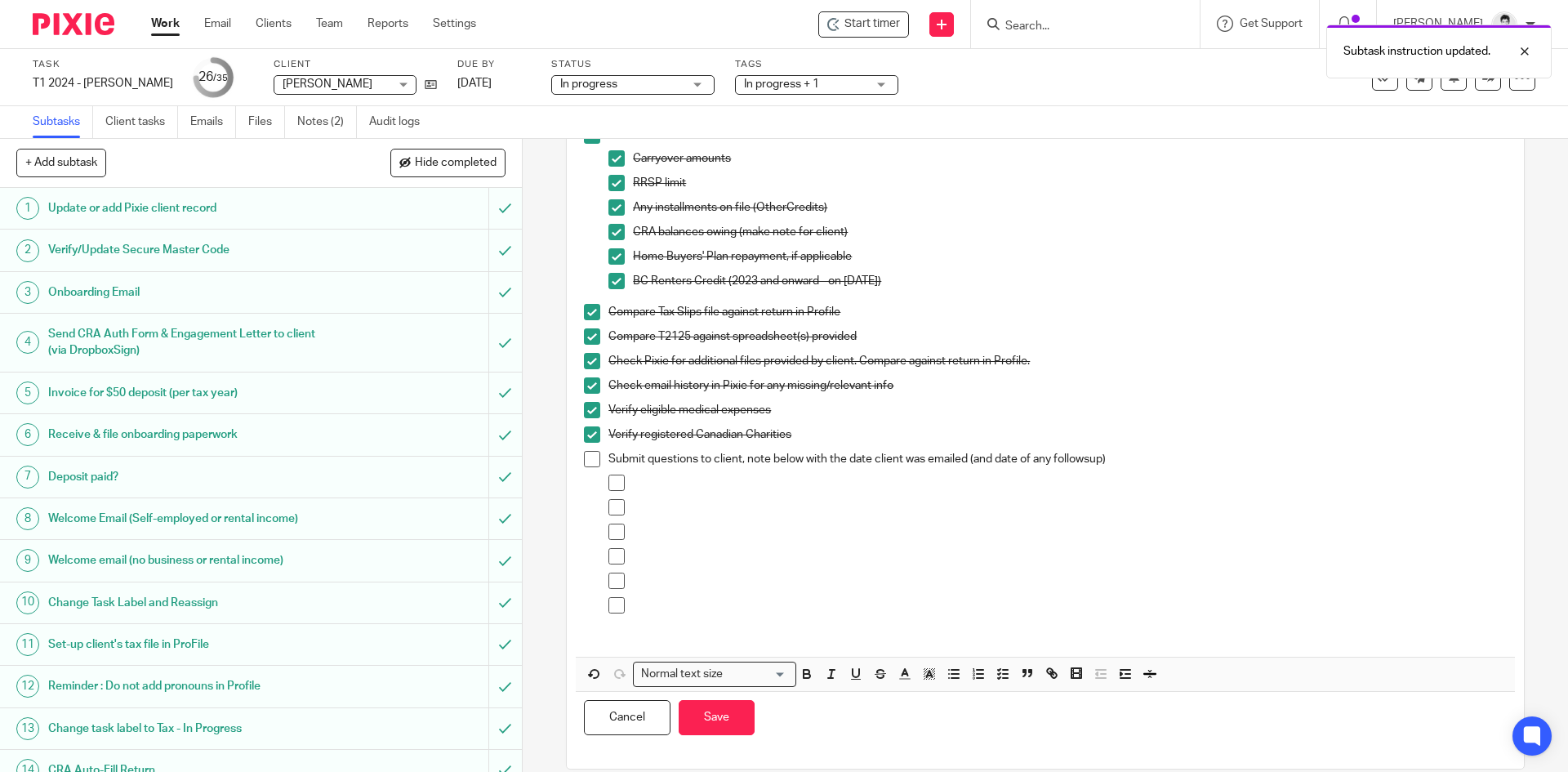
scroll to position [309, 0]
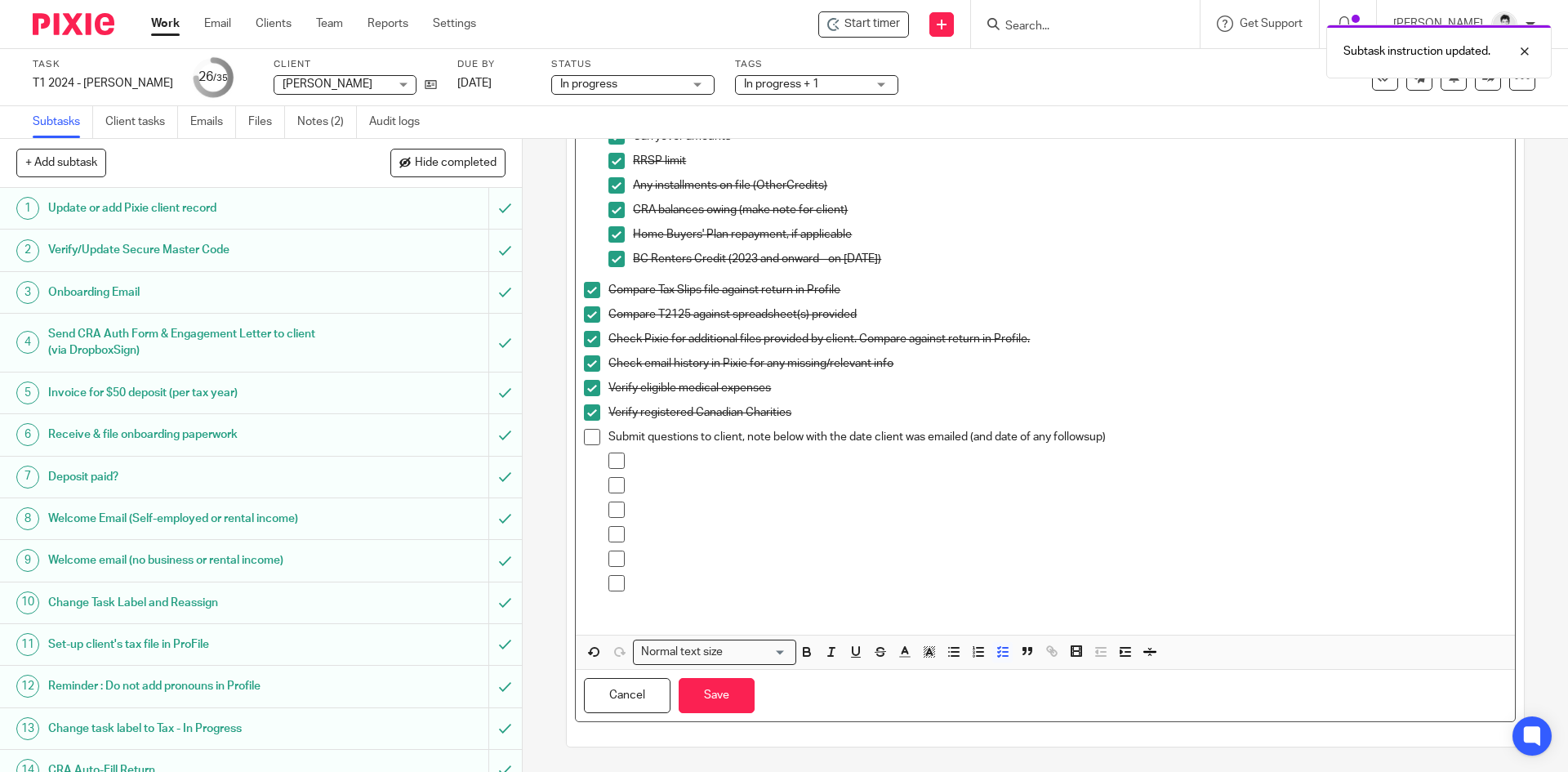
click at [676, 454] on p at bounding box center [1069, 460] width 873 height 17
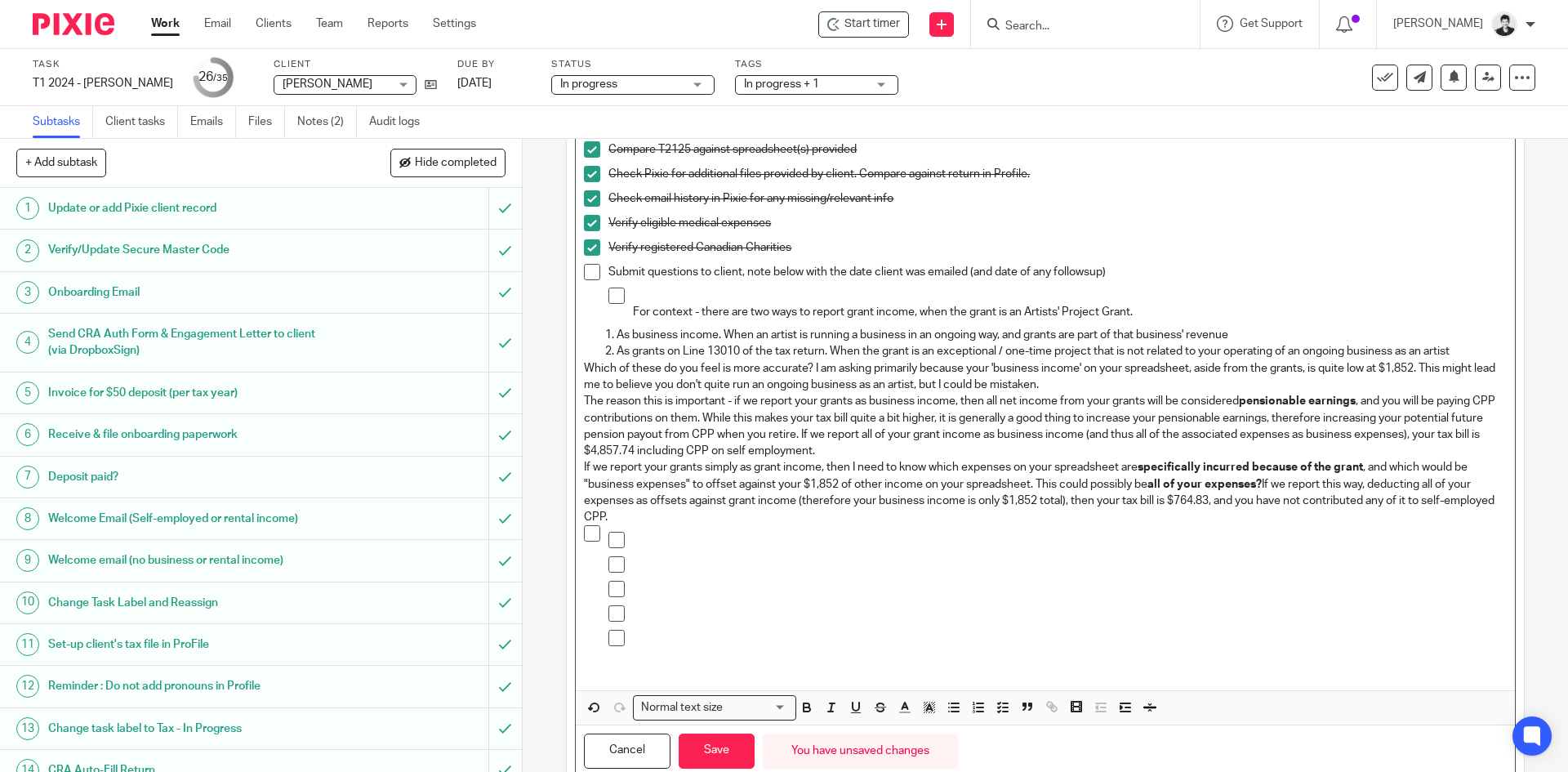
scroll to position [530, 0]
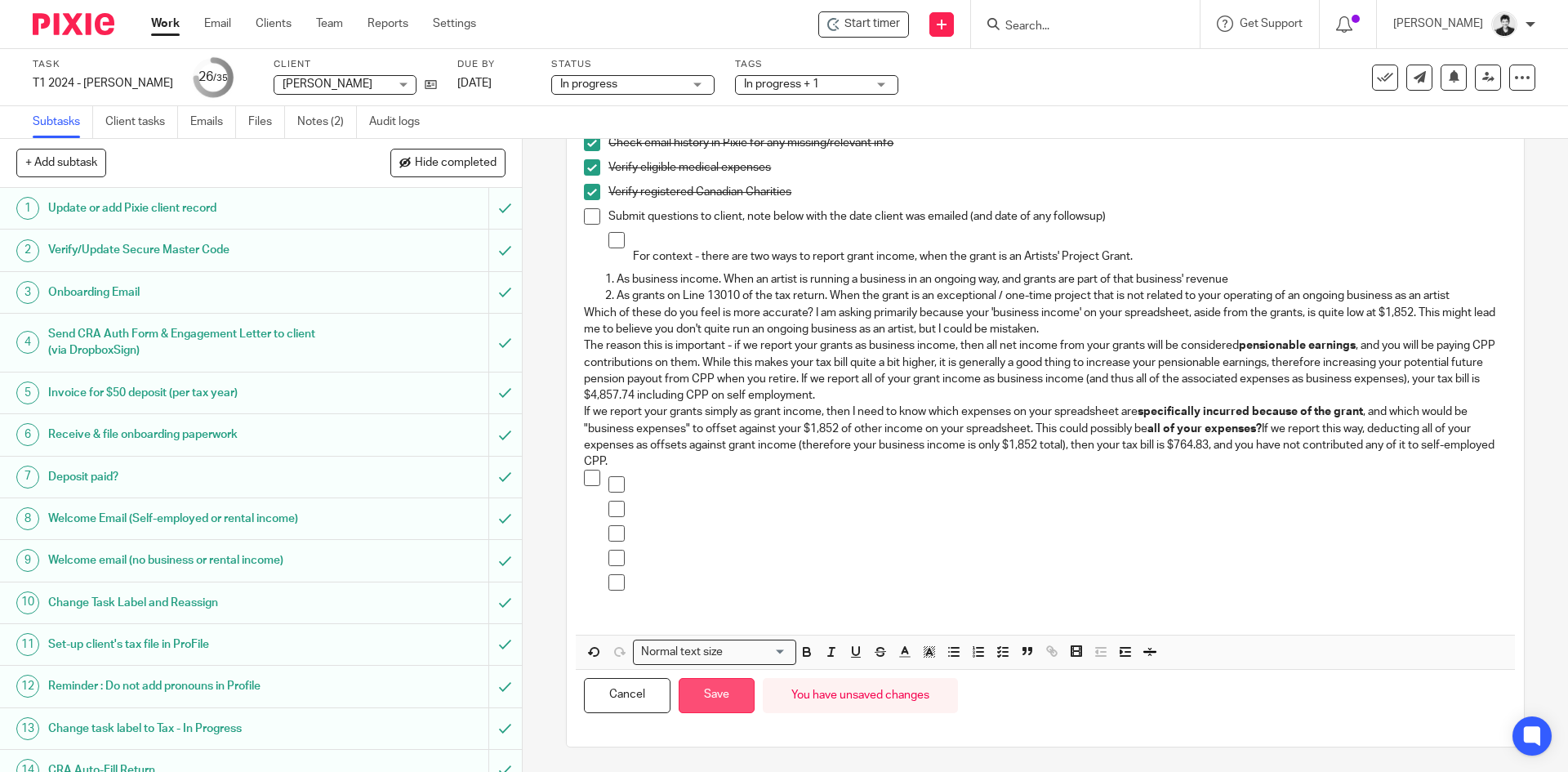
drag, startPoint x: 718, startPoint y: 698, endPoint x: 709, endPoint y: 688, distance: 13.5
click at [720, 698] on button "Save" at bounding box center [716, 695] width 76 height 35
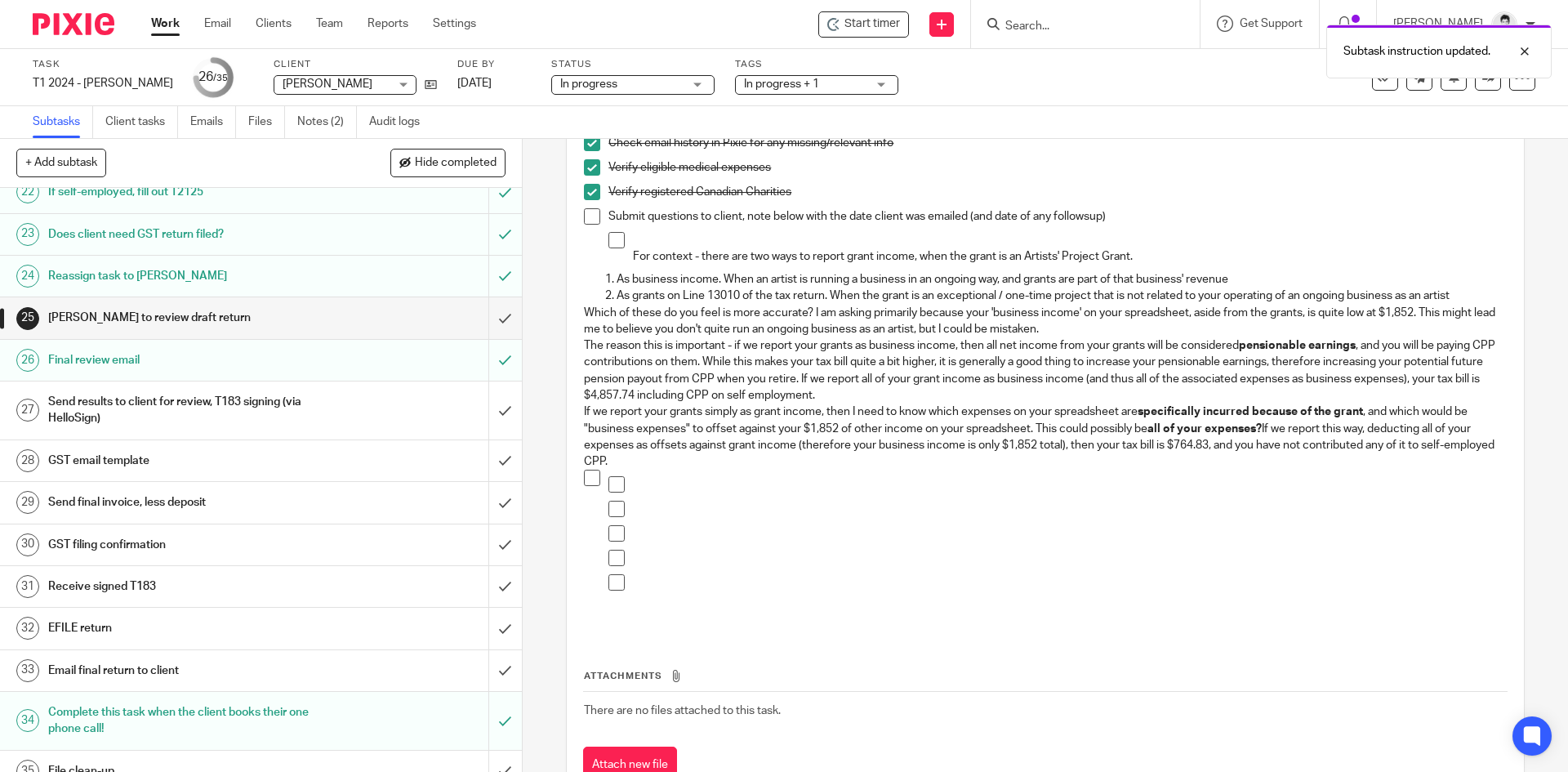
scroll to position [948, 0]
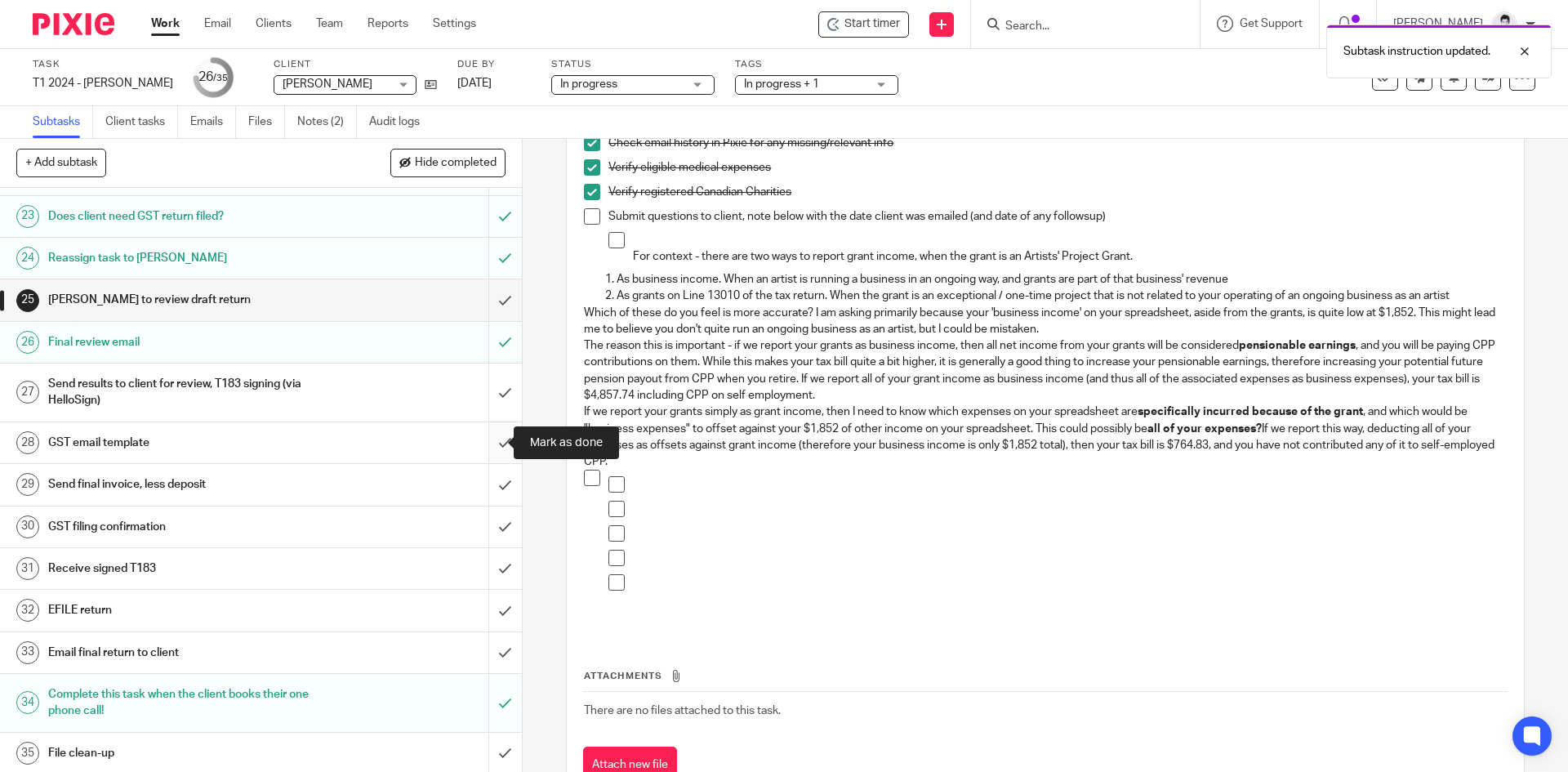
click at [488, 442] on input "submit" at bounding box center [260, 443] width 522 height 41
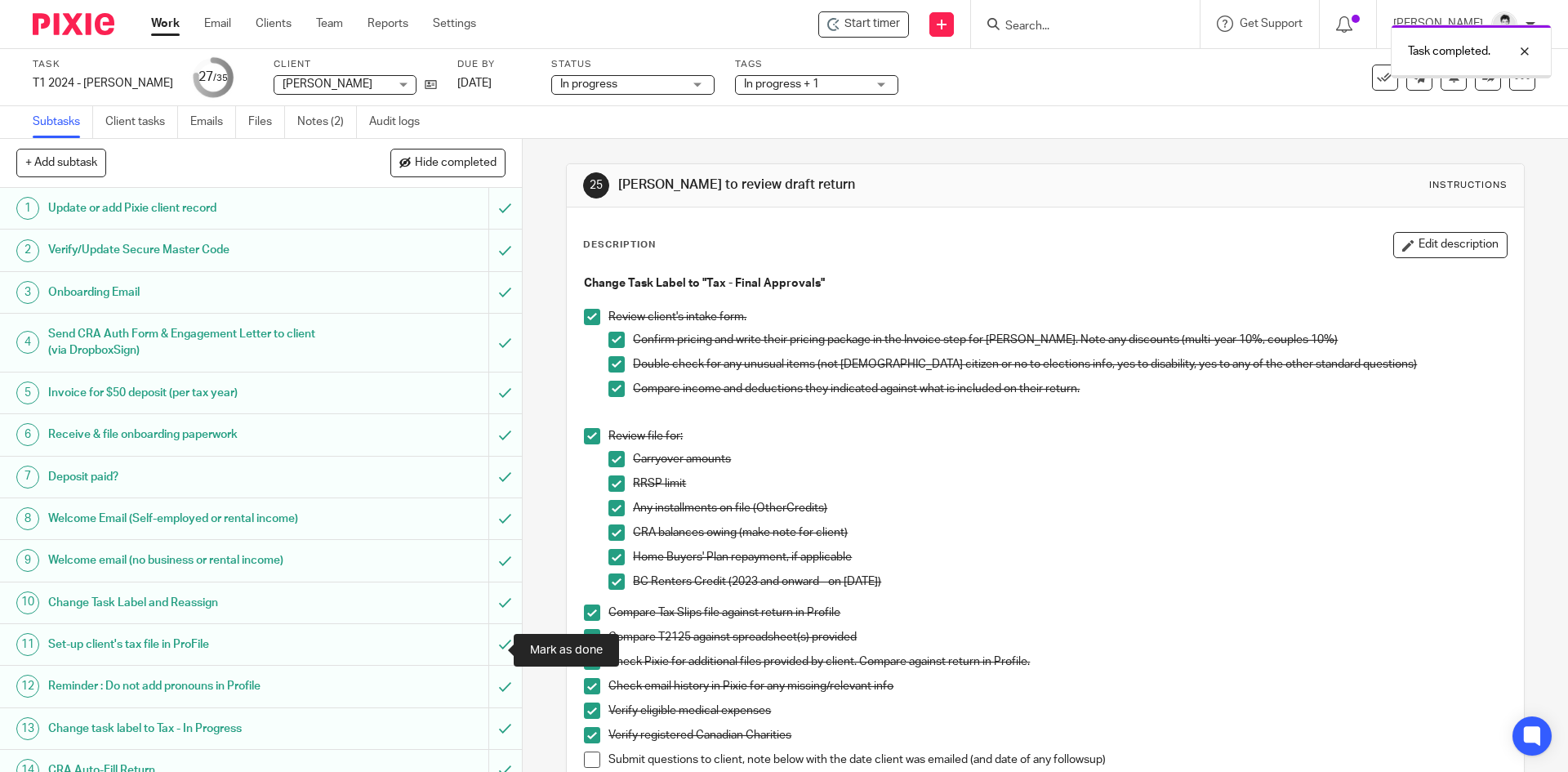
scroll to position [951, 0]
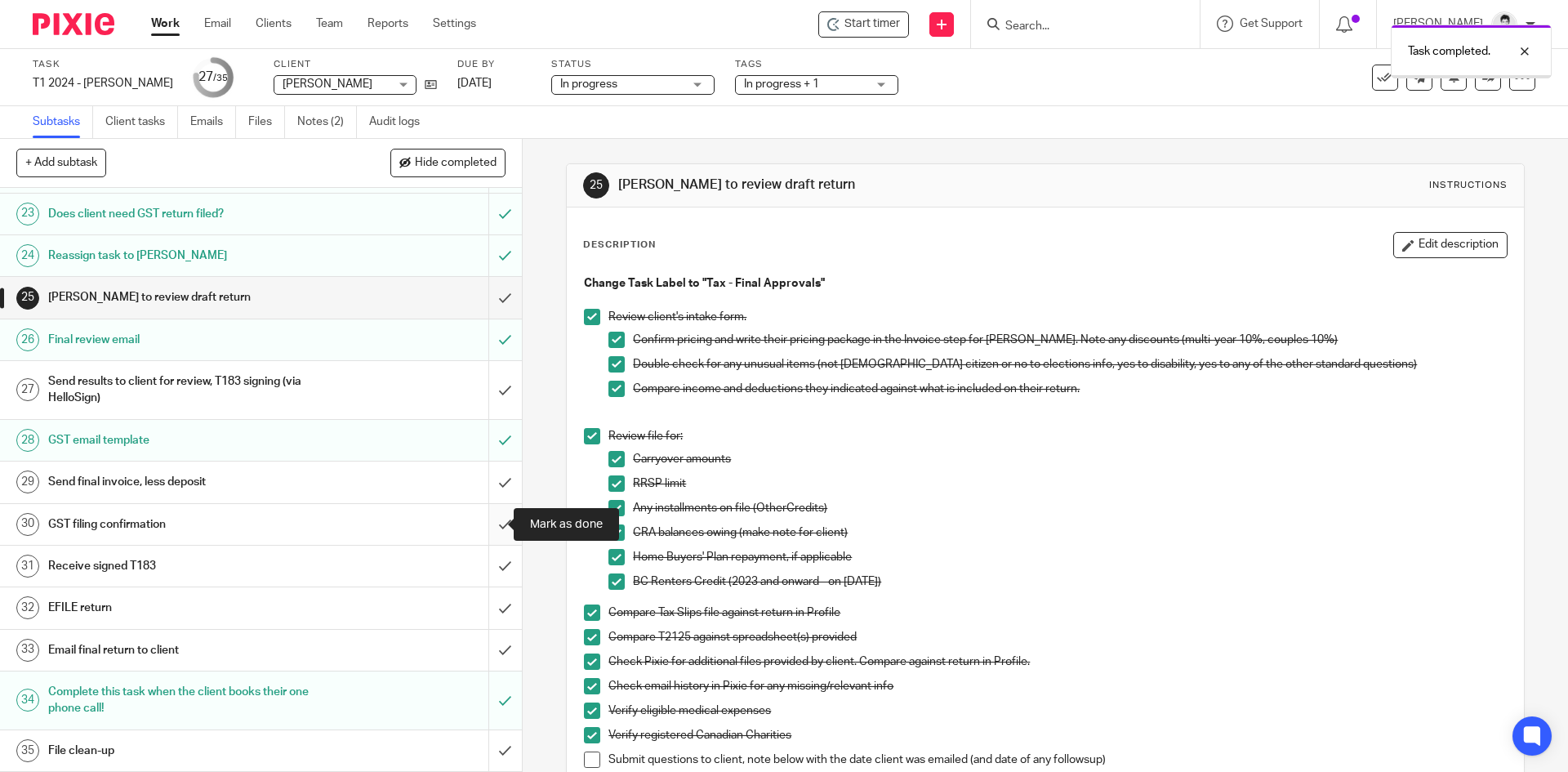
click at [489, 528] on input "submit" at bounding box center [260, 524] width 522 height 41
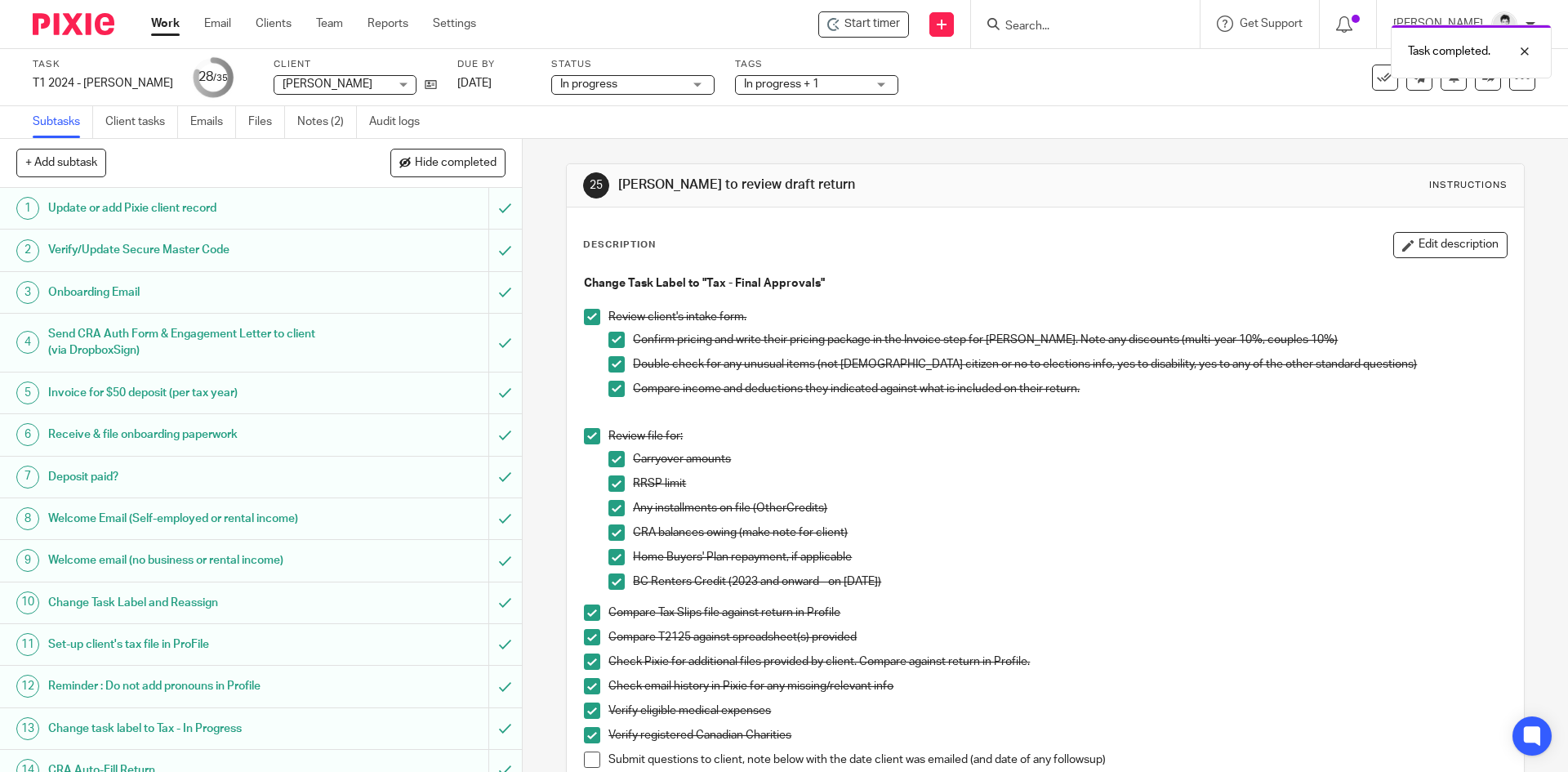
click at [167, 23] on link "Work" at bounding box center [165, 24] width 29 height 17
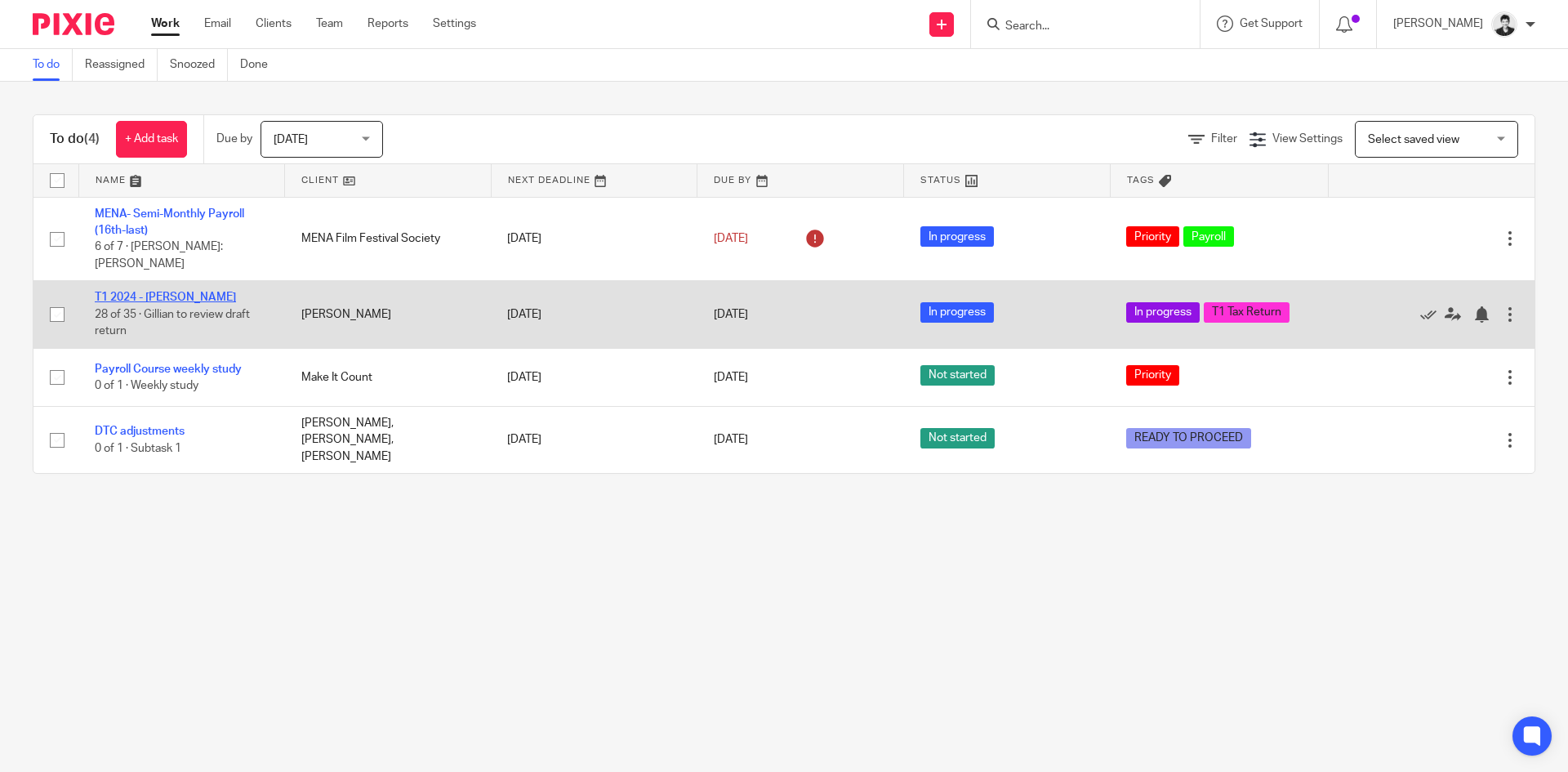
click at [110, 292] on link "T1 2024 - [PERSON_NAME]" at bounding box center [166, 297] width 141 height 11
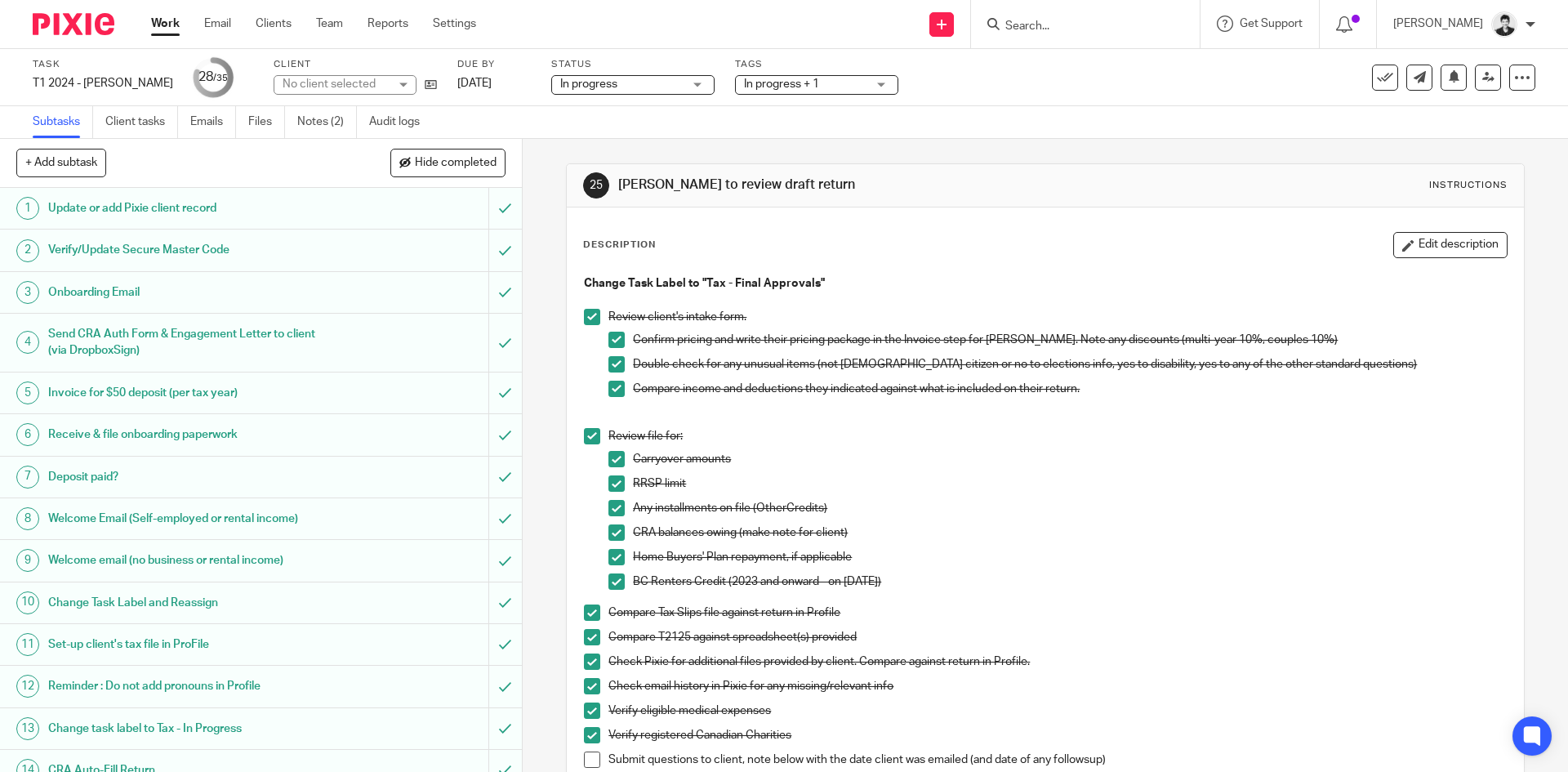
click at [790, 87] on span "In progress + 1" at bounding box center [781, 84] width 75 height 11
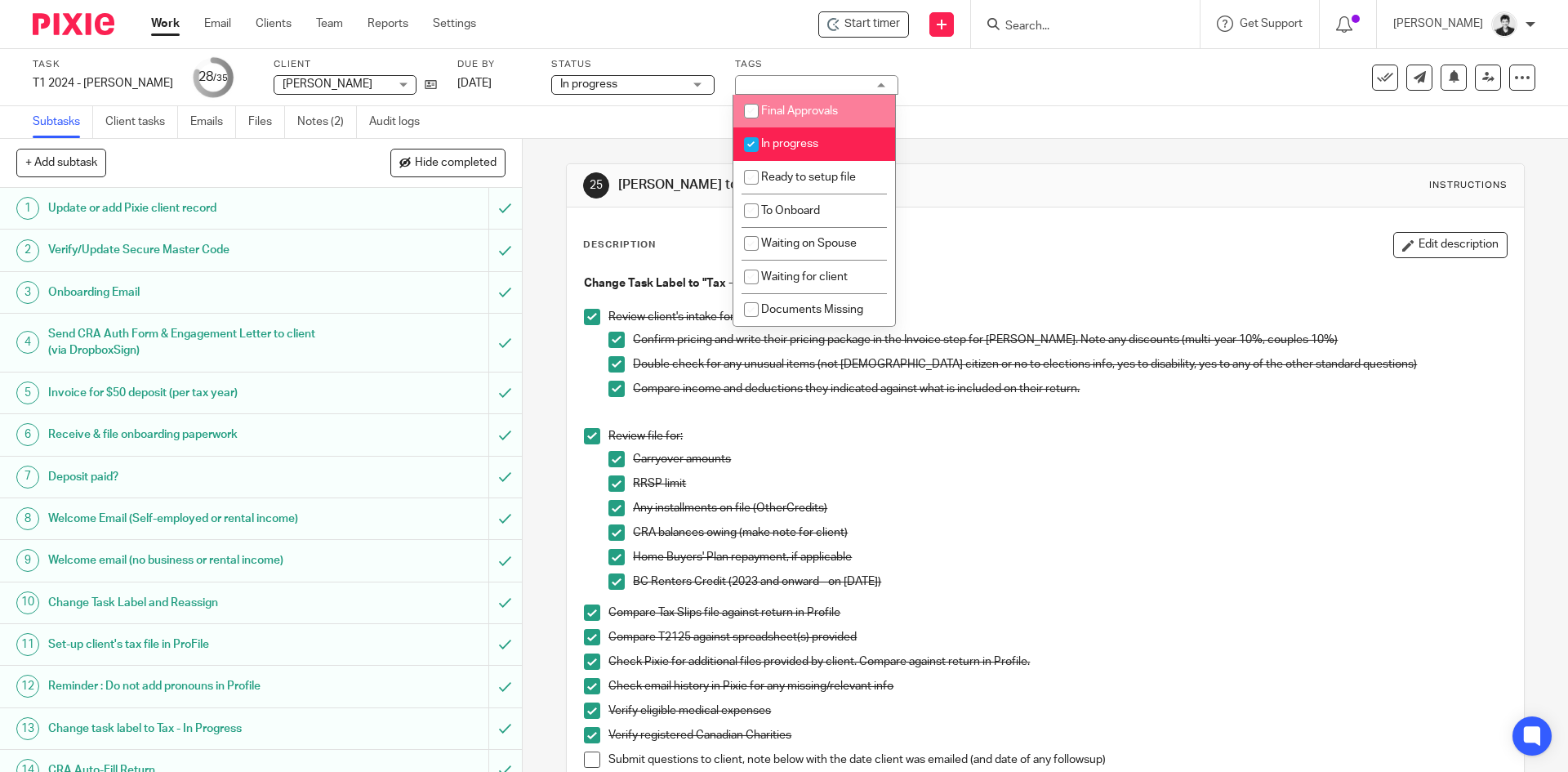
click at [799, 108] on span "Final Approvals" at bounding box center [800, 111] width 77 height 11
checkbox input "true"
click at [807, 141] on span "In progress" at bounding box center [790, 143] width 57 height 11
checkbox input "false"
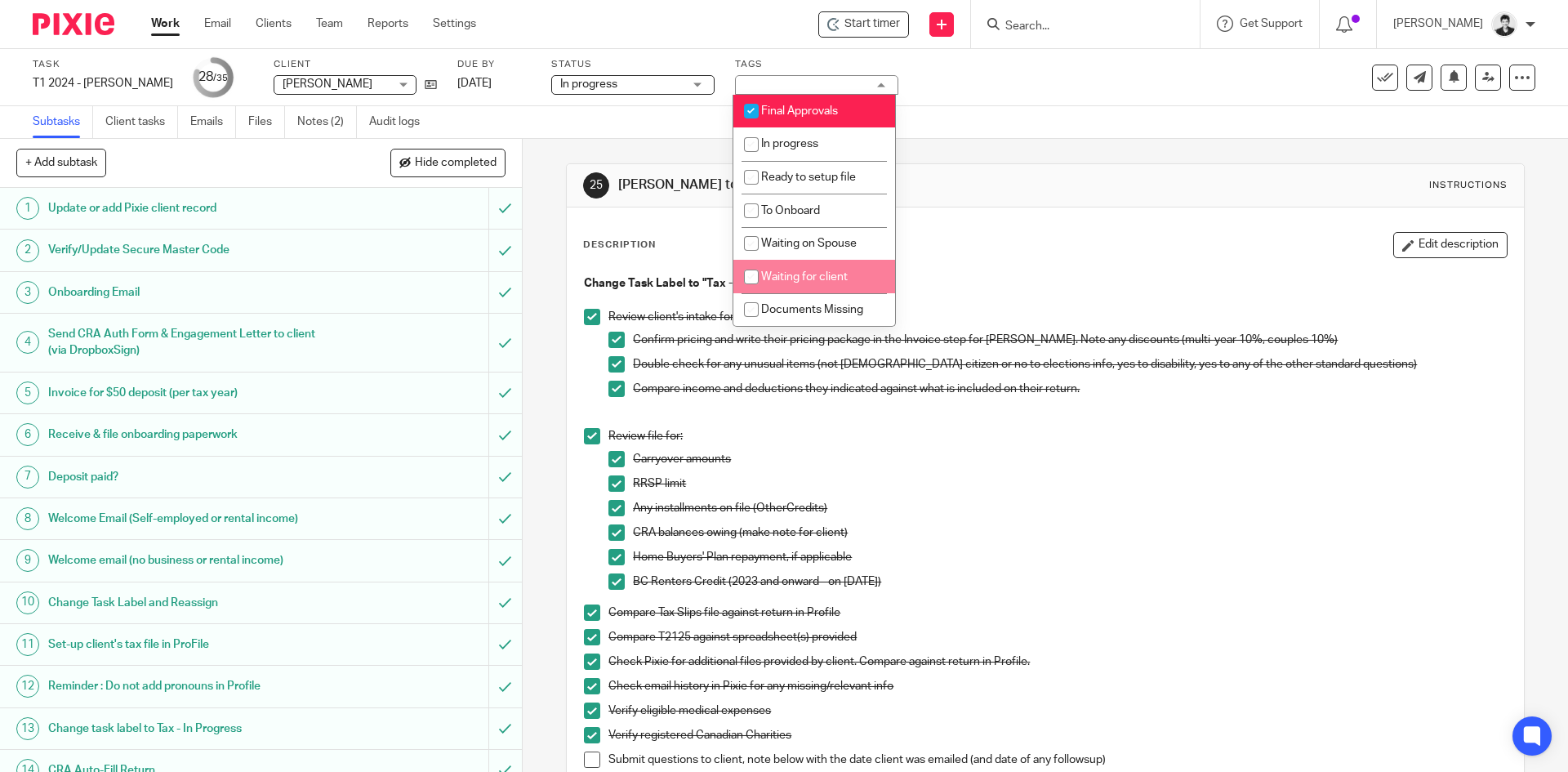
click at [835, 276] on span "Waiting for client" at bounding box center [804, 276] width 86 height 11
checkbox input "true"
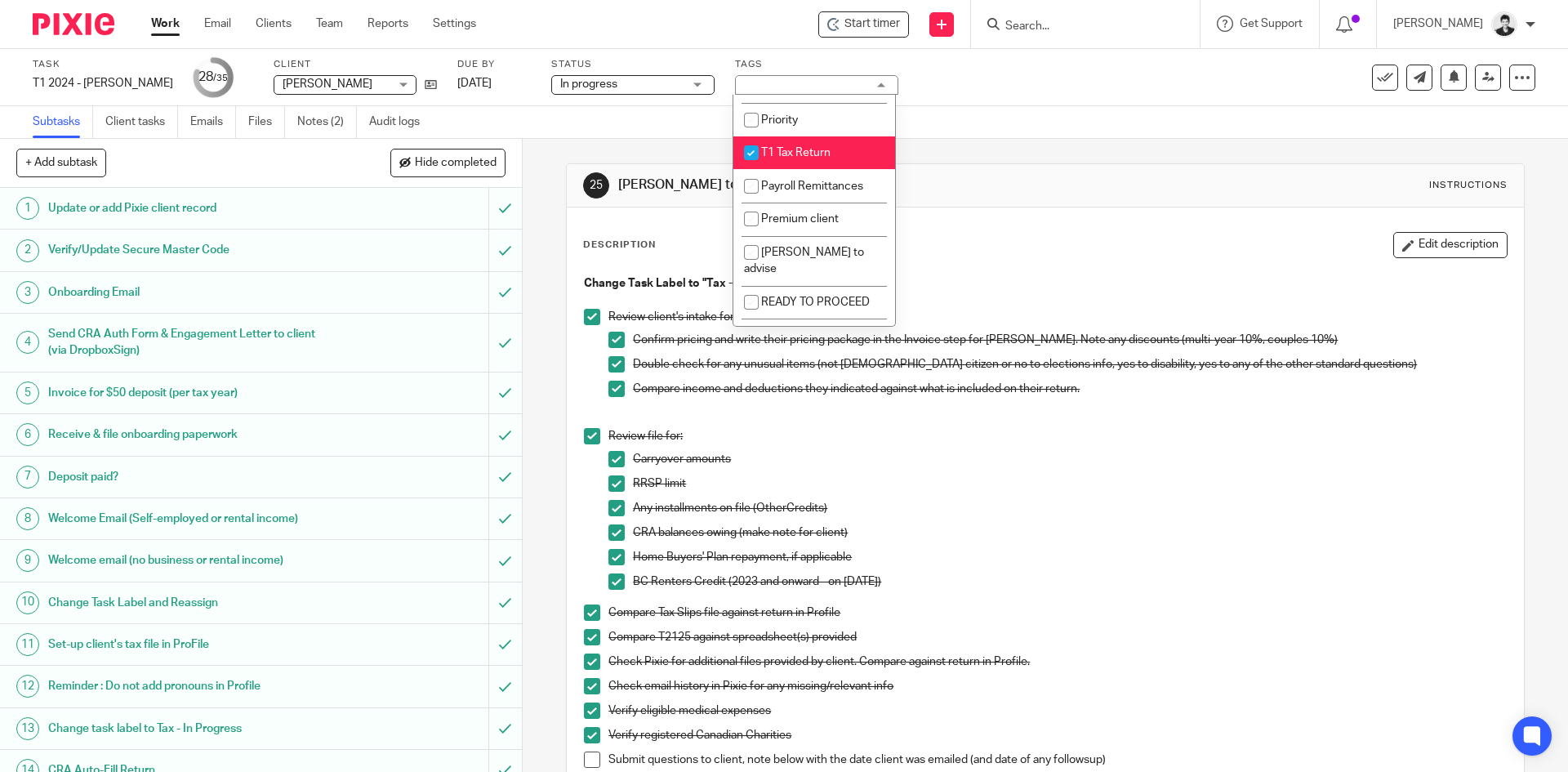
scroll to position [431, 0]
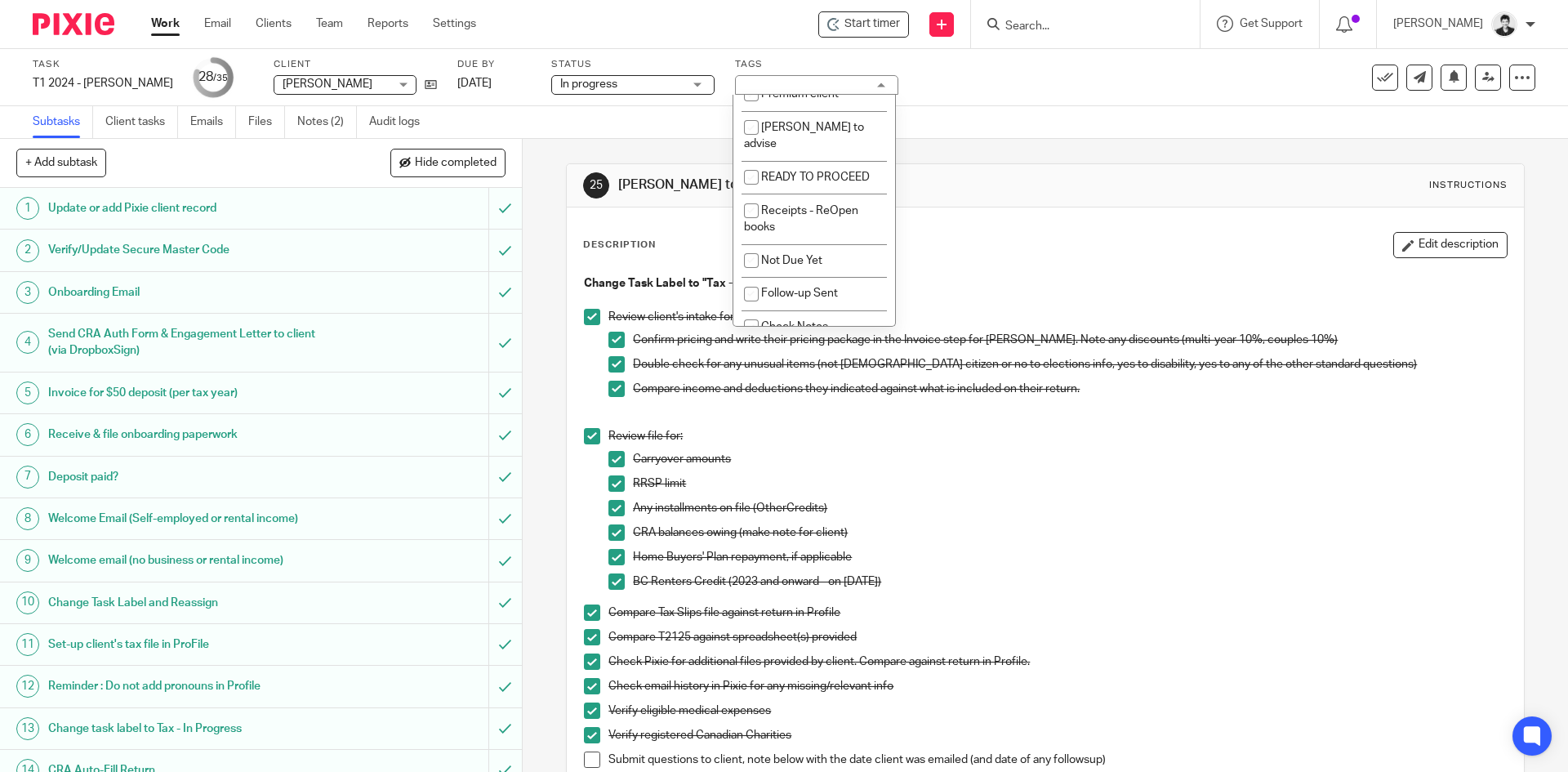
drag, startPoint x: 1037, startPoint y: 250, endPoint x: 1129, endPoint y: 236, distance: 93.1
click at [1048, 249] on div "Description Edit description" at bounding box center [1044, 245] width 923 height 26
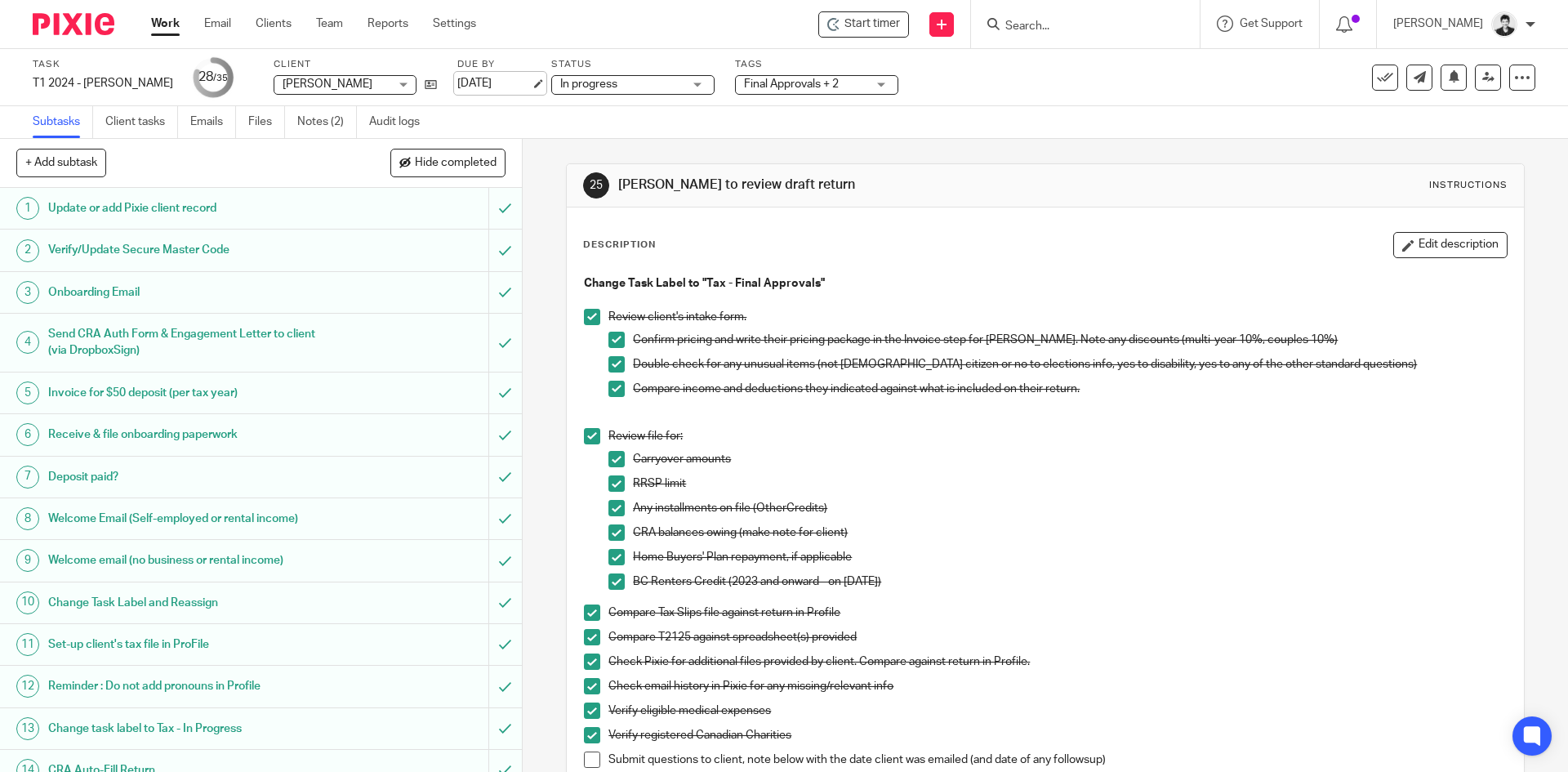
click at [490, 82] on link "[DATE]" at bounding box center [494, 84] width 73 height 17
click at [1365, 25] on div "Deadline updated." at bounding box center [1167, 47] width 767 height 62
click at [1415, 45] on p "Deadline updated." at bounding box center [1444, 51] width 92 height 17
click at [1352, 22] on icon at bounding box center [1343, 24] width 17 height 17
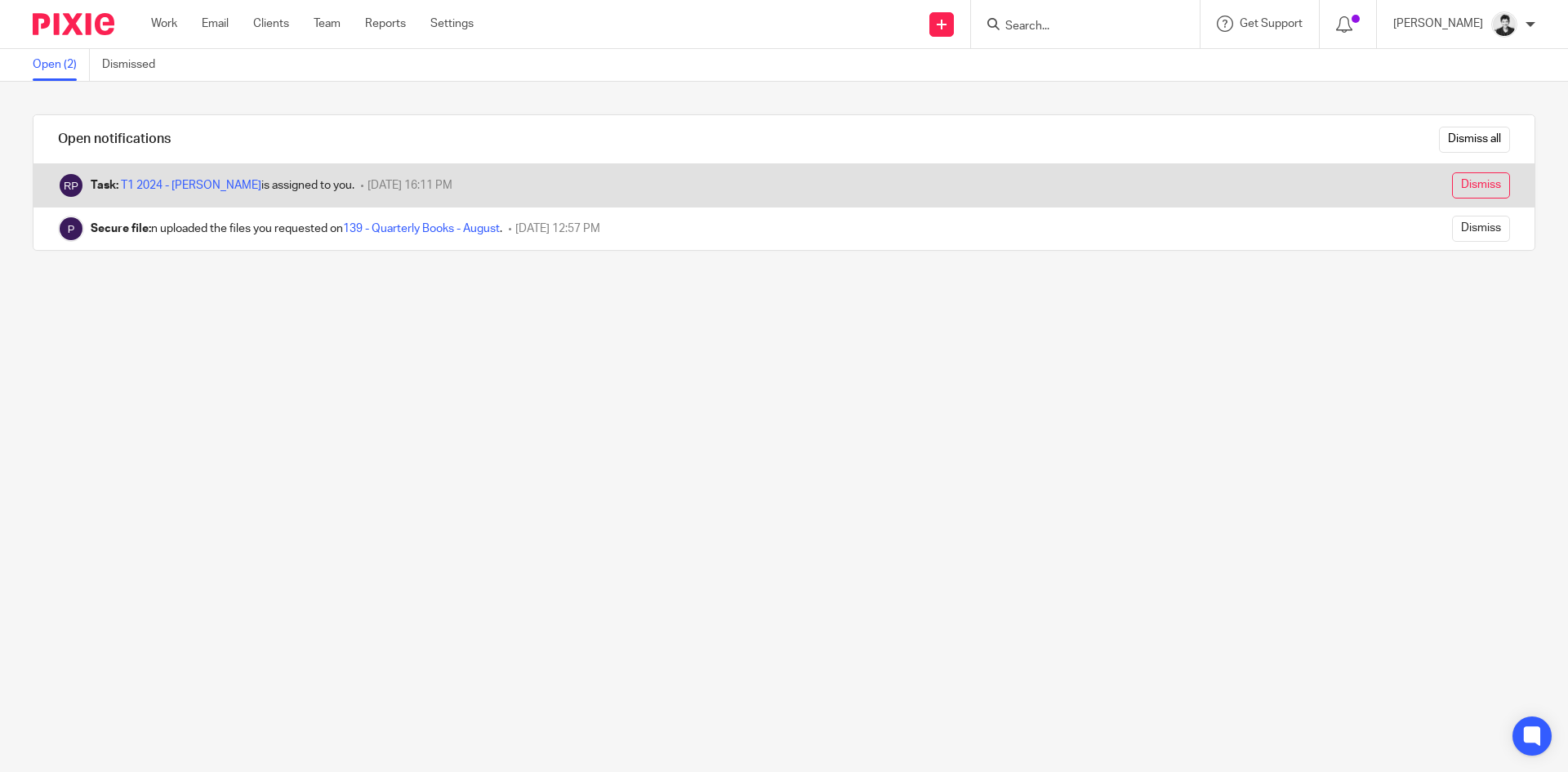
click at [1472, 185] on input "Dismiss" at bounding box center [1481, 186] width 58 height 26
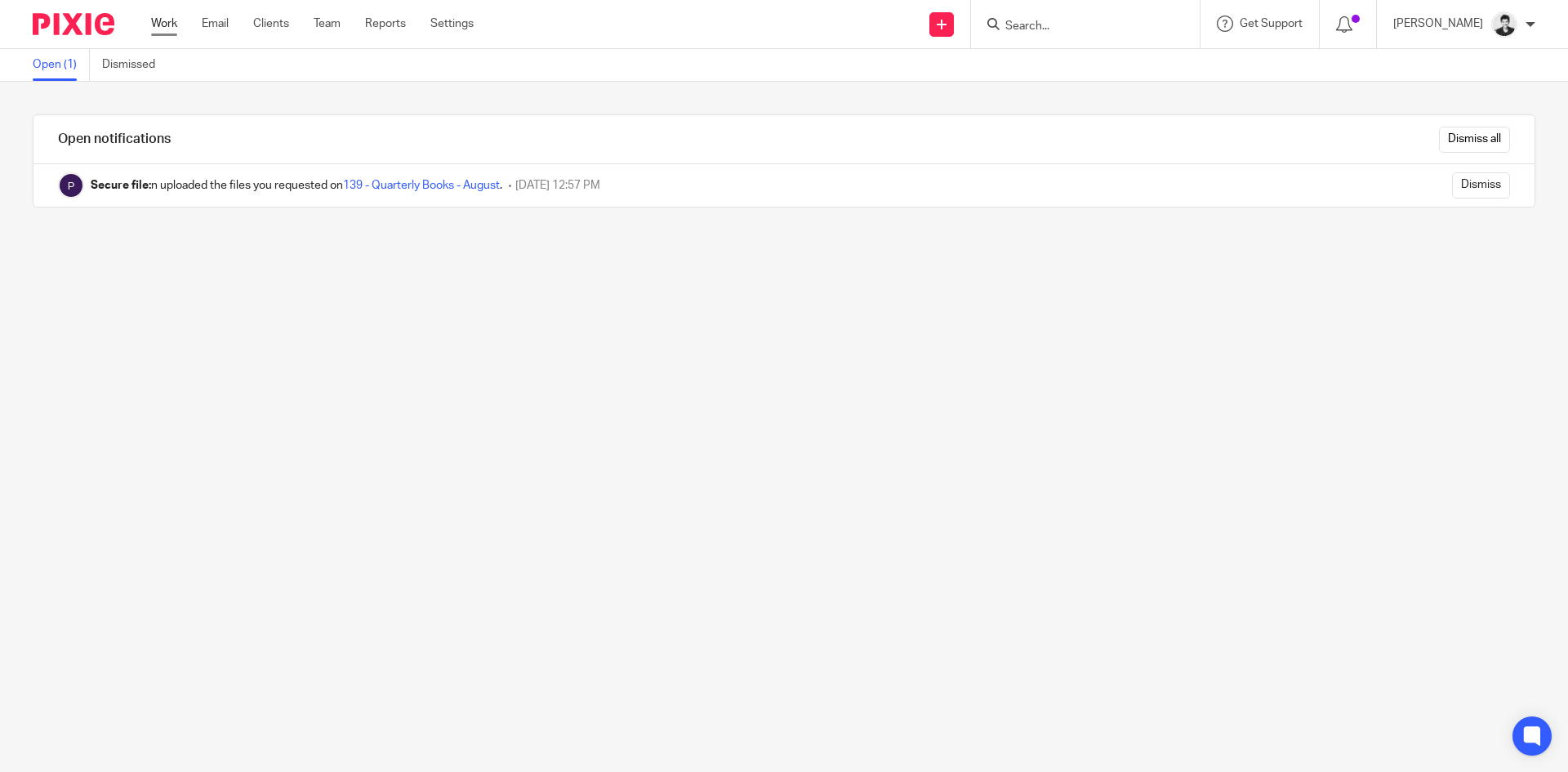
drag, startPoint x: 0, startPoint y: 0, endPoint x: 166, endPoint y: 18, distance: 167.0
click at [169, 22] on link "Work" at bounding box center [164, 24] width 26 height 17
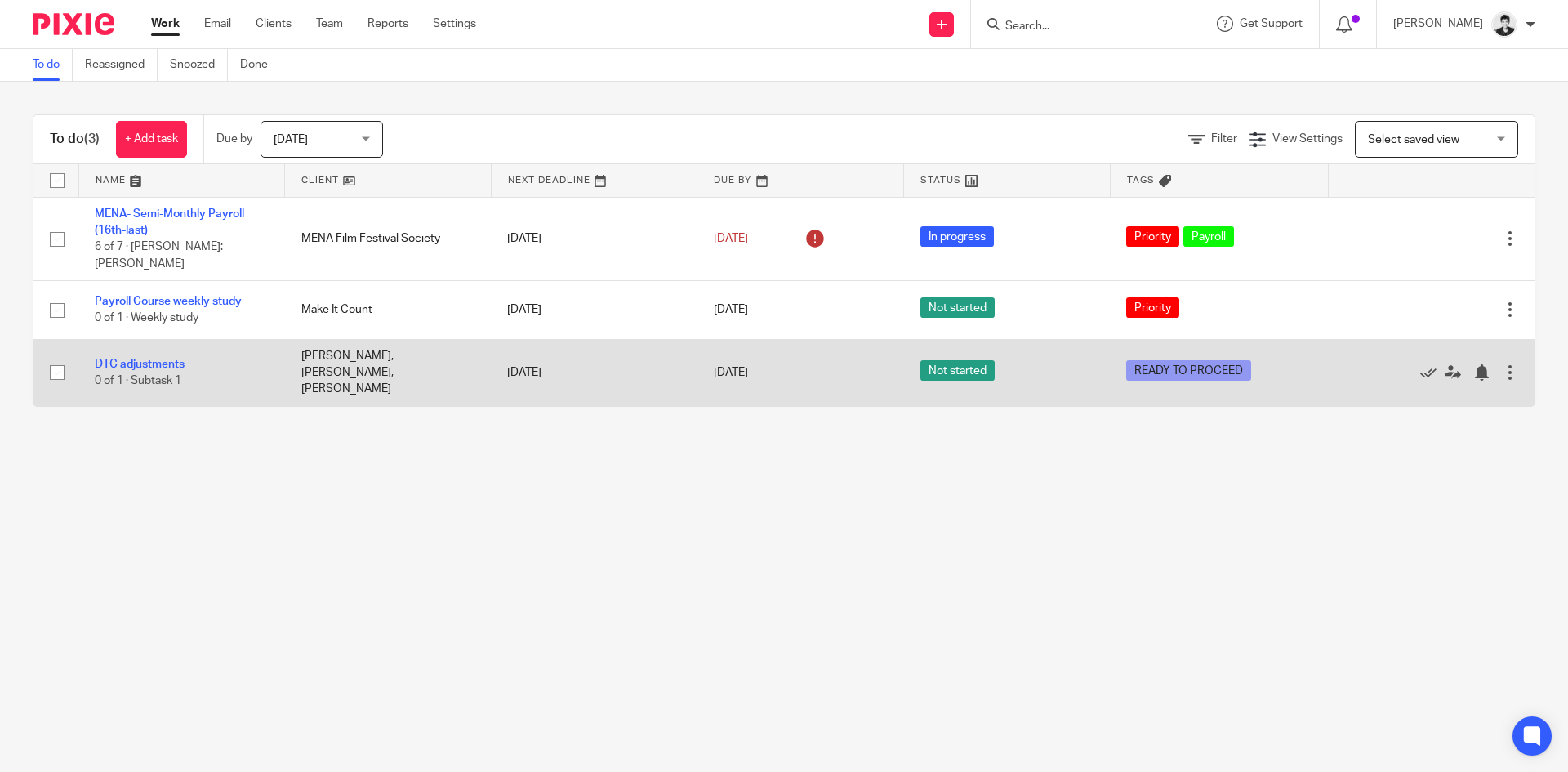
click at [754, 339] on td "[DATE]" at bounding box center [800, 372] width 206 height 66
drag, startPoint x: 763, startPoint y: 340, endPoint x: 767, endPoint y: 359, distance: 19.4
click at [765, 342] on td "[DATE]" at bounding box center [800, 372] width 206 height 66
drag, startPoint x: 765, startPoint y: 376, endPoint x: 754, endPoint y: 361, distance: 18.6
click at [761, 376] on td "[DATE]" at bounding box center [800, 372] width 206 height 66
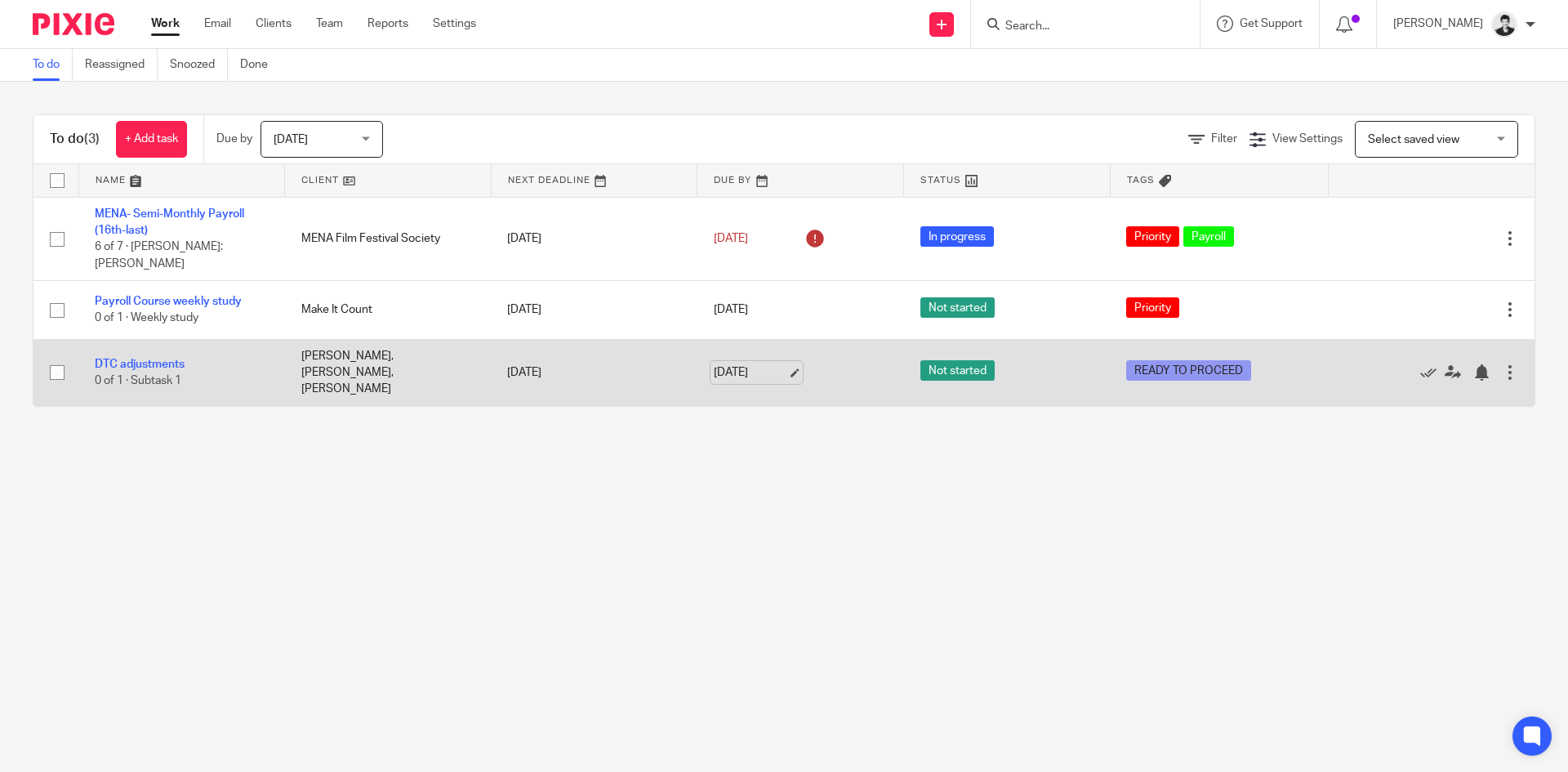
click at [746, 364] on link "[DATE]" at bounding box center [750, 373] width 73 height 17
